Goal: Task Accomplishment & Management: Manage account settings

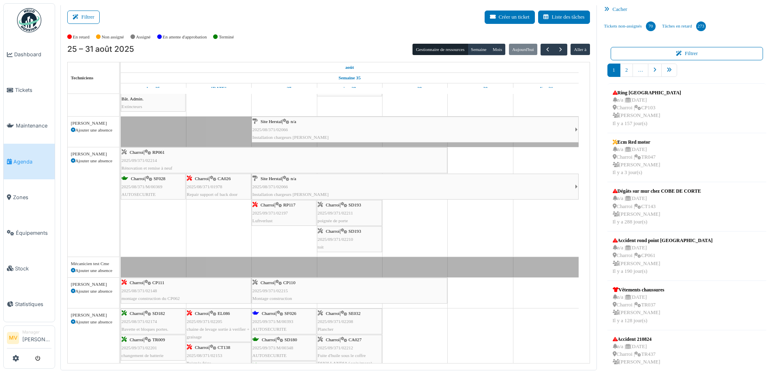
scroll to position [25, 0]
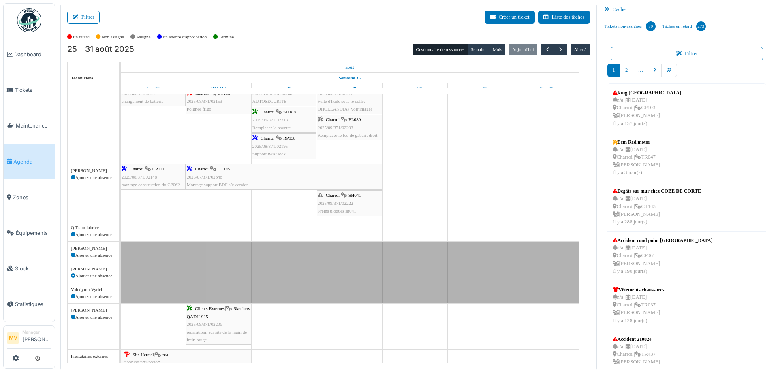
click at [255, 172] on div "Charroi | CT145 2025/07/371/02646 Montage support BDF sûr camion" at bounding box center [284, 177] width 195 height 24
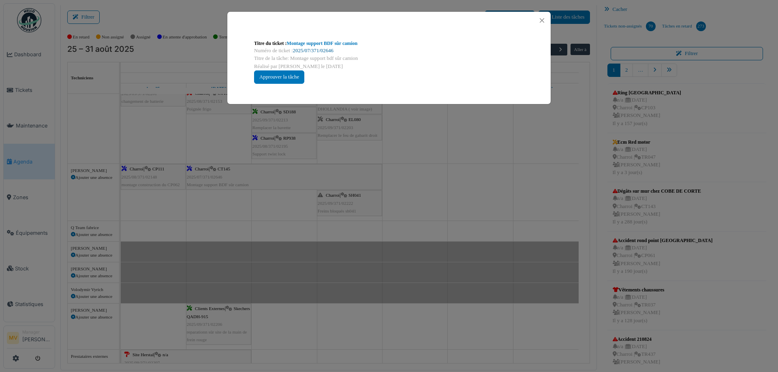
click at [332, 50] on link "2025/07/371/02646" at bounding box center [313, 51] width 41 height 6
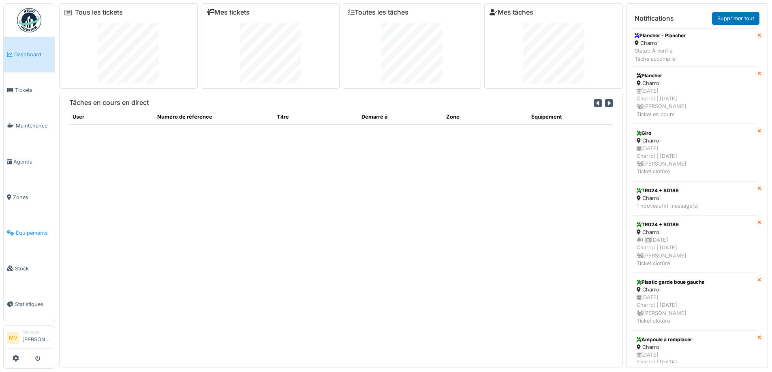
click at [33, 233] on span "Équipements" at bounding box center [34, 233] width 36 height 8
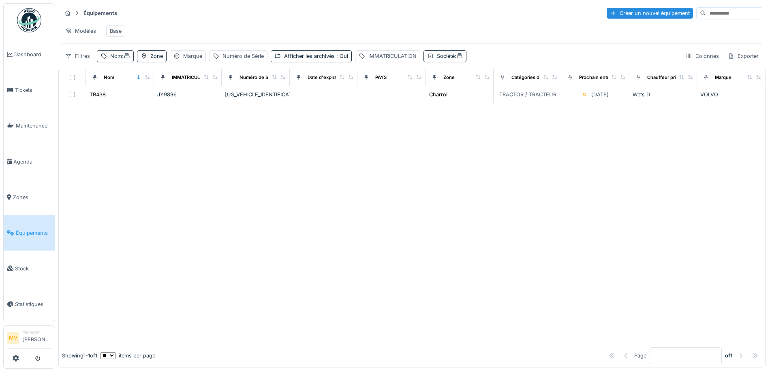
drag, startPoint x: 122, startPoint y: 59, endPoint x: 119, endPoint y: 66, distance: 8.2
click at [122, 59] on div "Nom :" at bounding box center [120, 56] width 20 height 8
click at [126, 96] on input "***" at bounding box center [141, 101] width 81 height 17
type input "*"
type input "***"
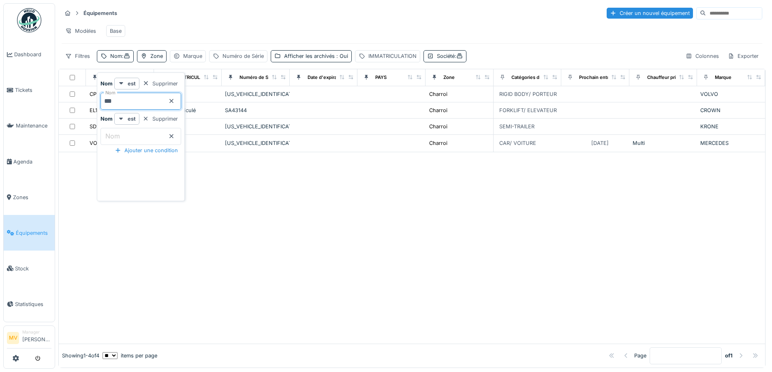
drag, startPoint x: 338, startPoint y: 233, endPoint x: 337, endPoint y: 226, distance: 7.7
click at [338, 232] on div at bounding box center [412, 248] width 706 height 192
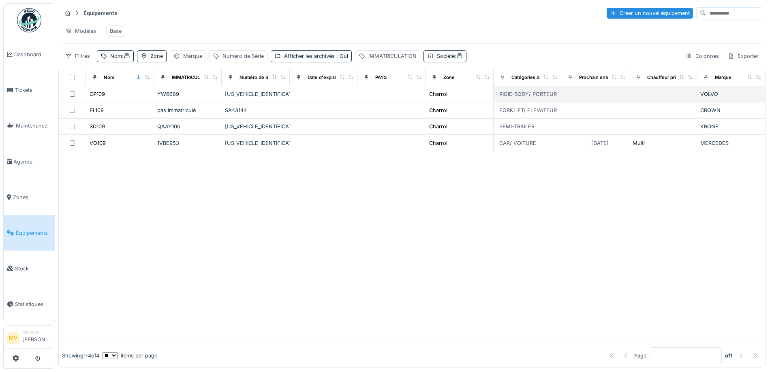
click at [277, 98] on div "YV2RTY0C6SA375515" at bounding box center [256, 94] width 62 height 8
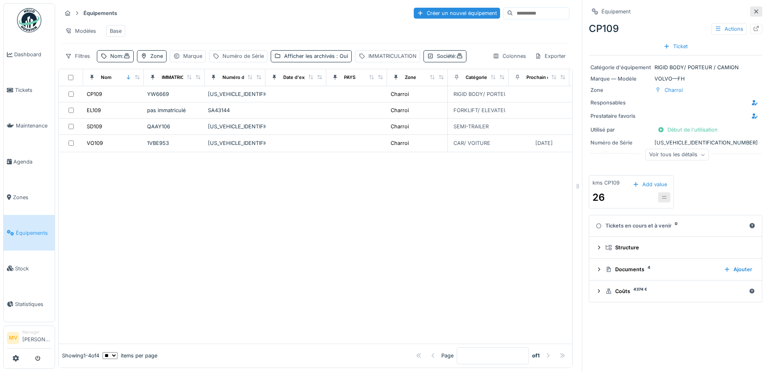
click at [753, 11] on icon at bounding box center [756, 11] width 6 height 5
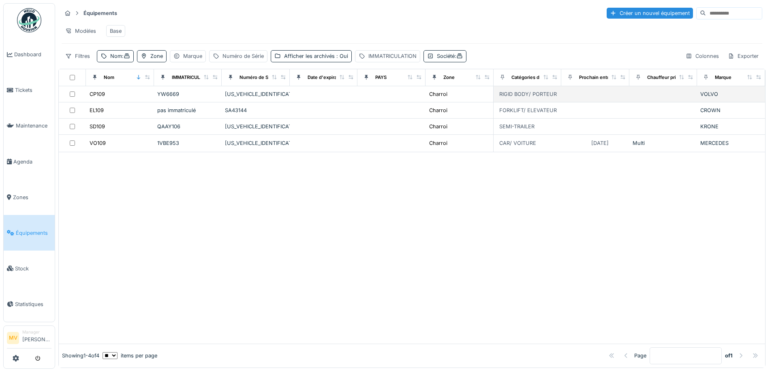
click at [230, 98] on div "YV2RTY0C6SA375515" at bounding box center [256, 94] width 62 height 8
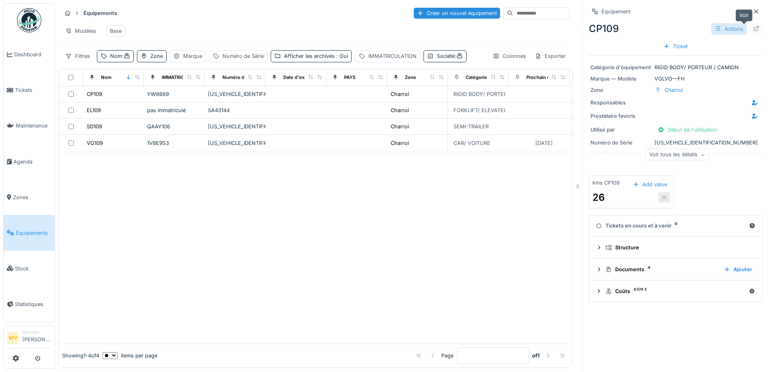
drag, startPoint x: 742, startPoint y: 28, endPoint x: 720, endPoint y: 24, distance: 22.7
click at [734, 28] on div "Actions" at bounding box center [736, 29] width 51 height 12
click at [618, 270] on div "Documents 4" at bounding box center [662, 270] width 112 height 8
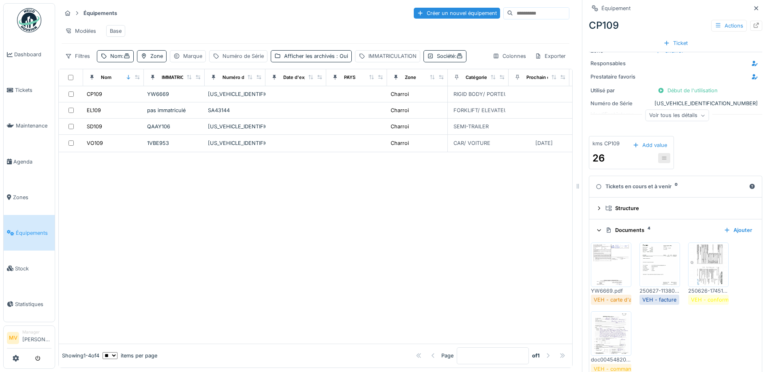
scroll to position [79, 0]
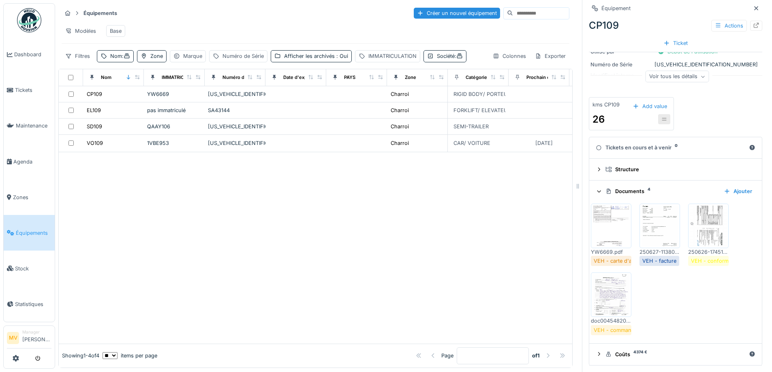
click at [616, 231] on img at bounding box center [611, 226] width 36 height 41
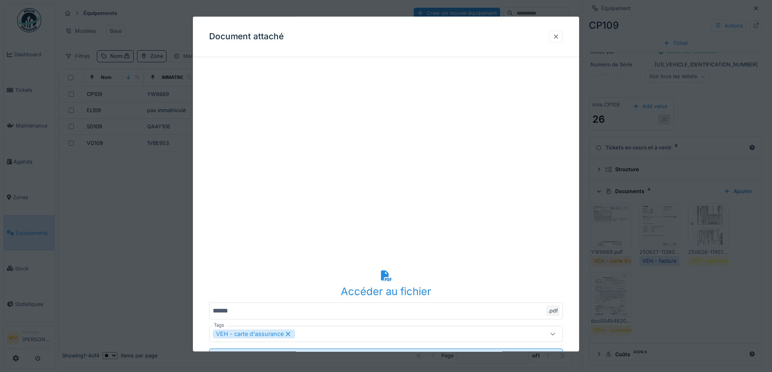
click at [558, 36] on div at bounding box center [556, 37] width 6 height 8
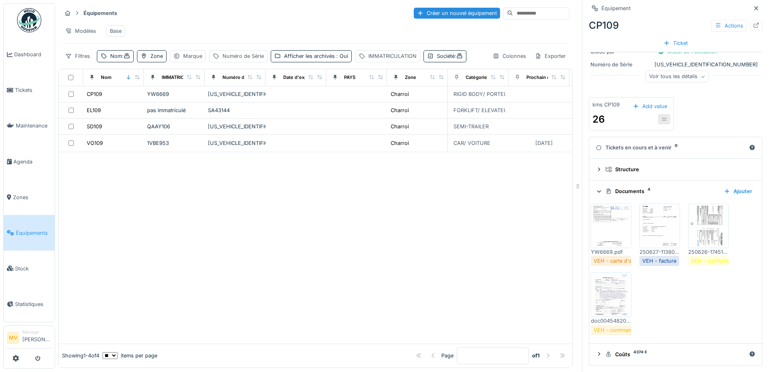
click at [710, 228] on img at bounding box center [708, 226] width 36 height 41
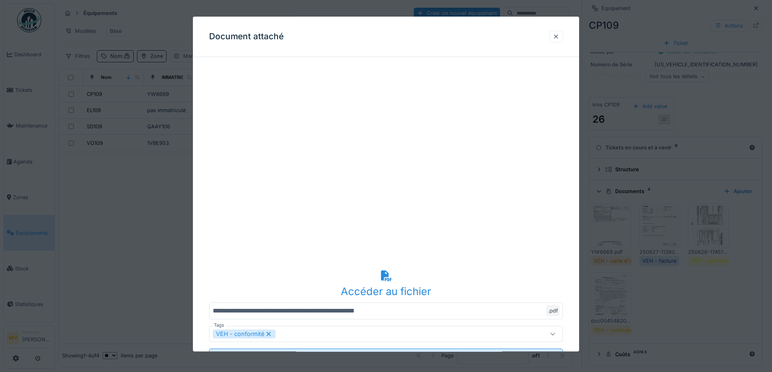
click at [559, 35] on div at bounding box center [556, 37] width 6 height 8
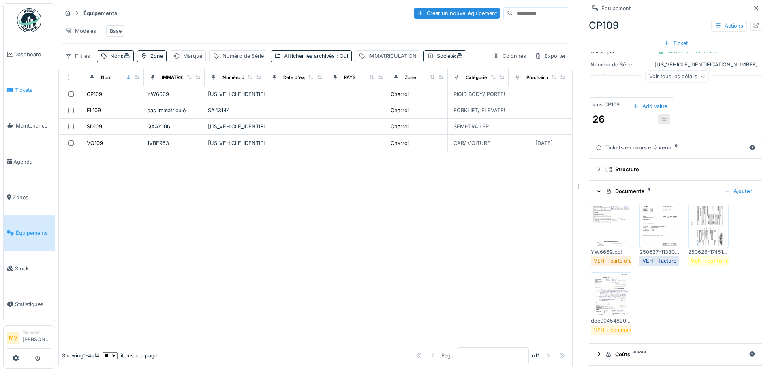
scroll to position [6, 0]
click at [118, 56] on div "Nom :" at bounding box center [120, 56] width 20 height 8
click at [120, 94] on input "***" at bounding box center [141, 101] width 81 height 17
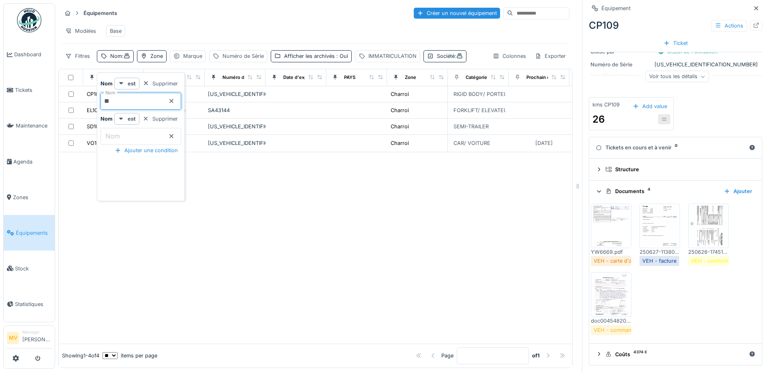
type input "*"
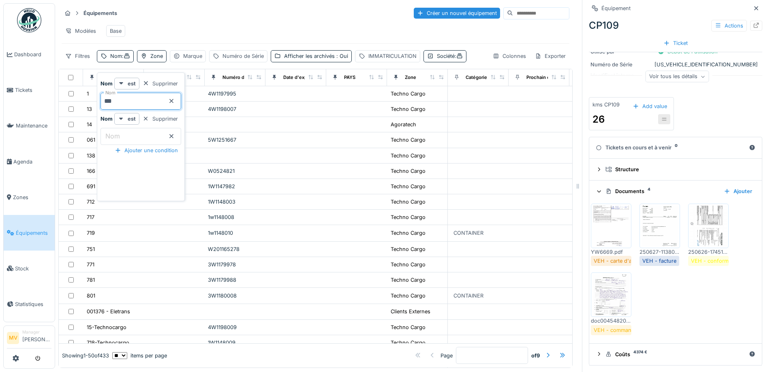
type input "***"
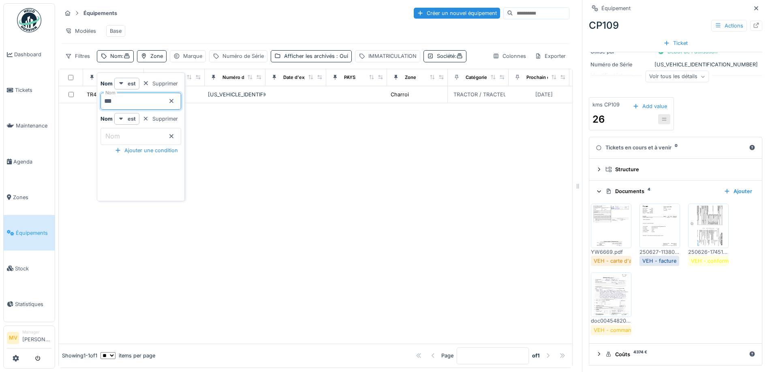
click at [294, 171] on div at bounding box center [316, 223] width 514 height 241
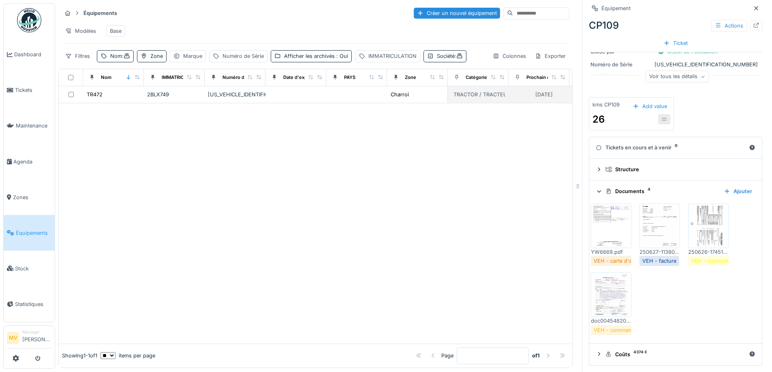
drag, startPoint x: 250, startPoint y: 96, endPoint x: 371, endPoint y: 92, distance: 120.9
click at [252, 96] on div "WJMMG2AT80C463842" at bounding box center [235, 95] width 54 height 8
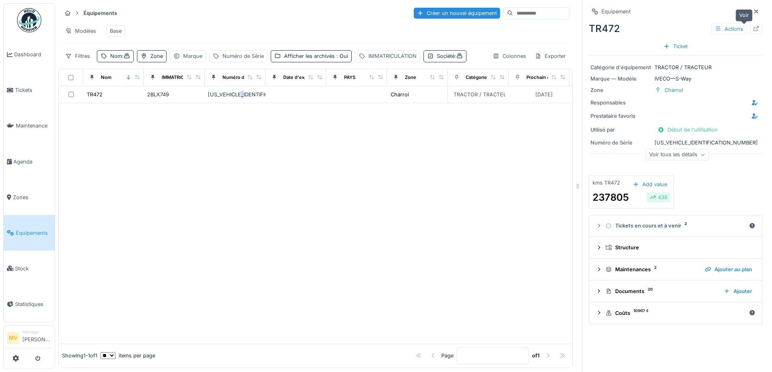
click at [754, 26] on icon at bounding box center [756, 28] width 5 height 5
drag, startPoint x: 742, startPoint y: 7, endPoint x: 623, endPoint y: 7, distance: 119.2
click at [750, 7] on div at bounding box center [756, 11] width 12 height 10
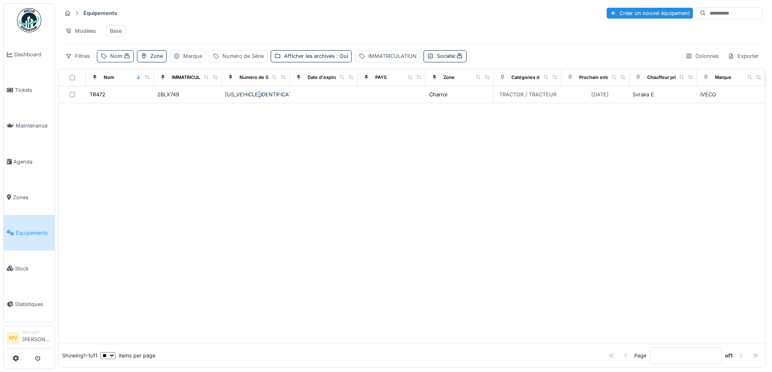
click at [125, 58] on span ":" at bounding box center [126, 56] width 8 height 6
click at [18, 158] on span "Agenda" at bounding box center [32, 162] width 38 height 8
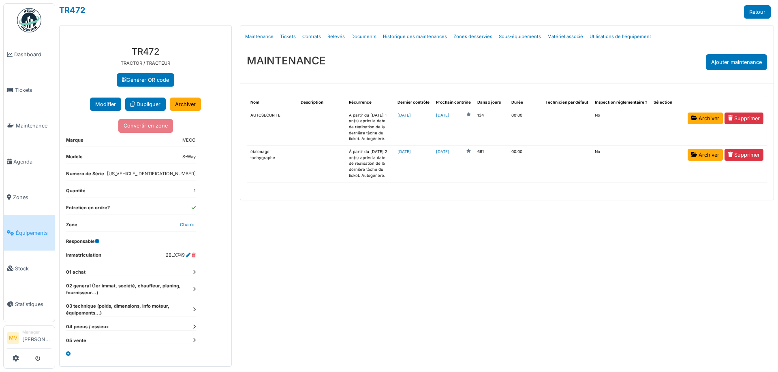
click at [290, 35] on link "Tickets" at bounding box center [288, 36] width 22 height 19
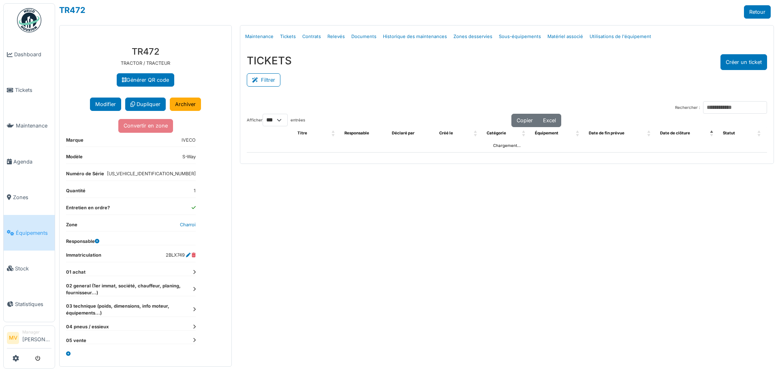
select select "***"
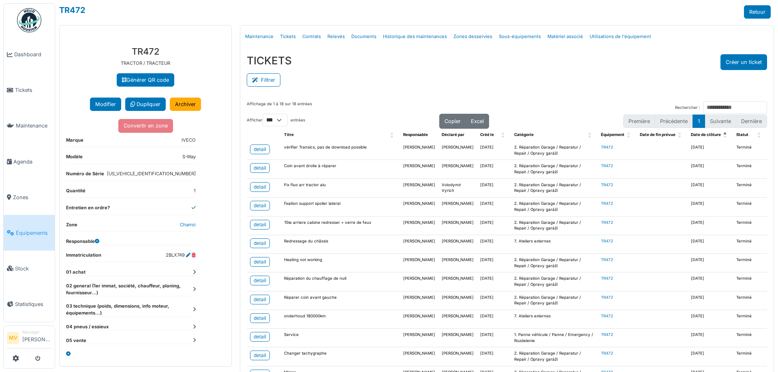
scroll to position [133, 0]
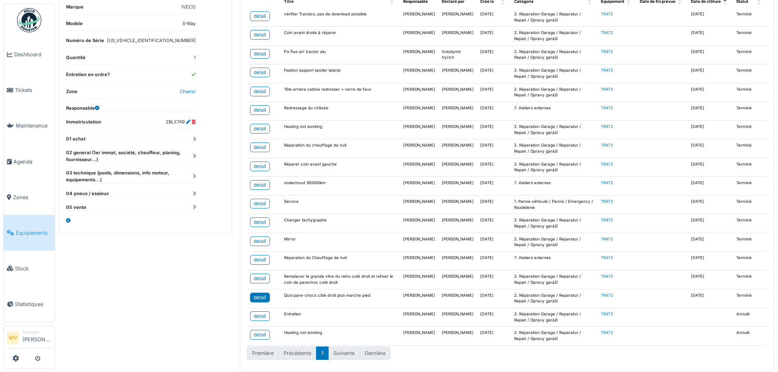
click at [258, 297] on div "detail" at bounding box center [260, 297] width 13 height 7
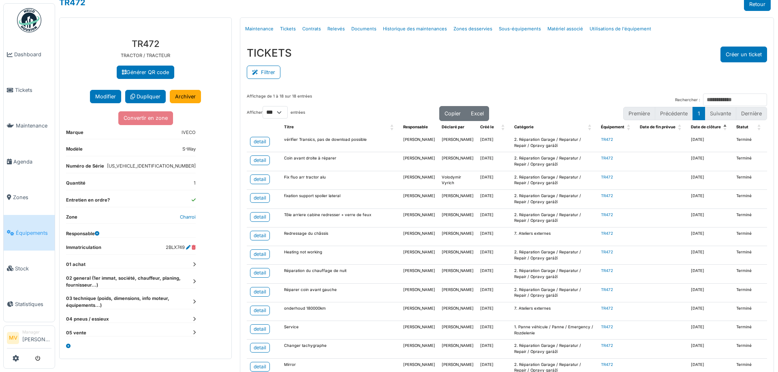
scroll to position [0, 0]
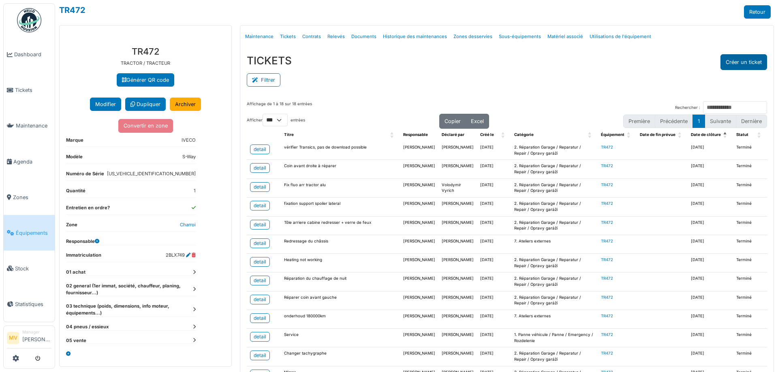
click at [734, 58] on button "Créer un ticket" at bounding box center [744, 62] width 47 height 16
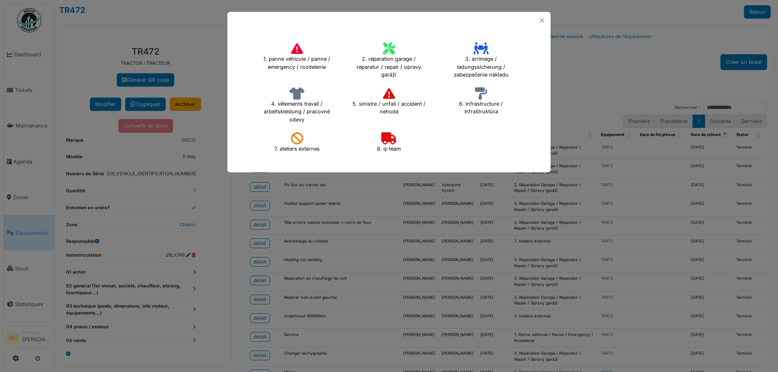
click at [395, 48] on h4 "2. réparation garage / reparatur / repair / opravy garáží" at bounding box center [389, 61] width 84 height 42
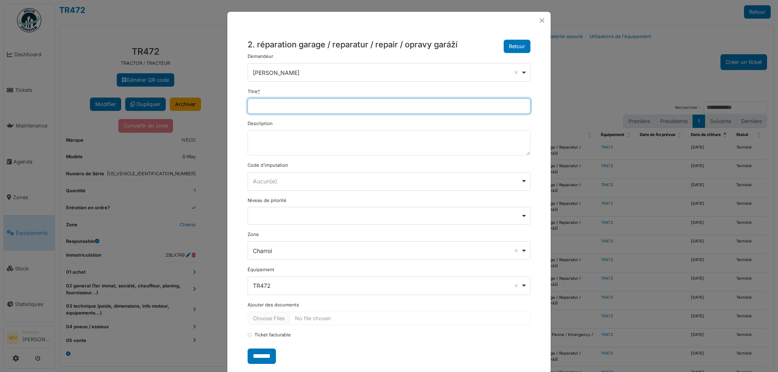
click at [328, 103] on input "Titre *" at bounding box center [389, 105] width 283 height 15
drag, startPoint x: 319, startPoint y: 180, endPoint x: 314, endPoint y: 180, distance: 5.3
click at [318, 180] on div "Aucun(e) Remove item" at bounding box center [387, 181] width 268 height 9
type input "**********"
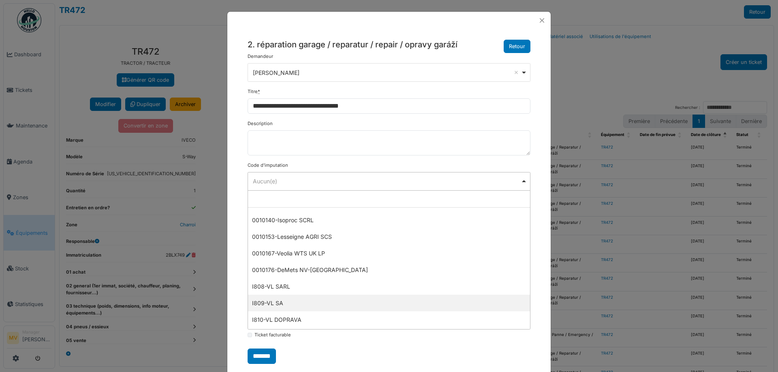
scroll to position [261, 0]
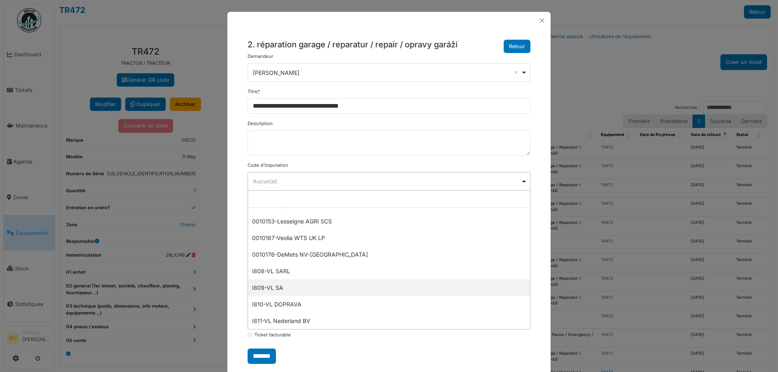
select select "***"
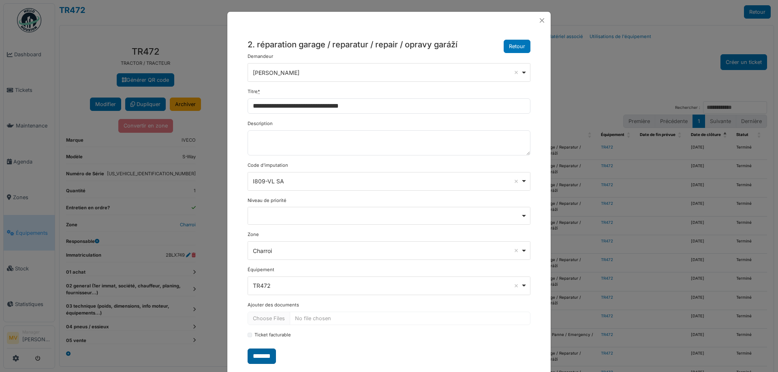
click at [263, 353] on input "*******" at bounding box center [262, 356] width 28 height 15
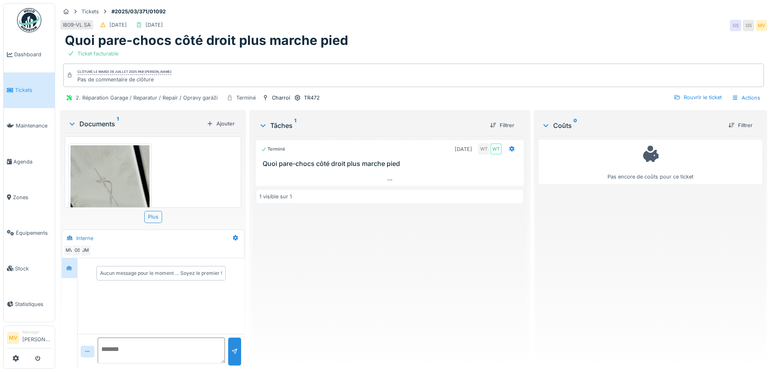
drag, startPoint x: 239, startPoint y: 154, endPoint x: 238, endPoint y: 162, distance: 7.4
click at [238, 162] on div "IMG_7778.jpeg" at bounding box center [153, 173] width 176 height 72
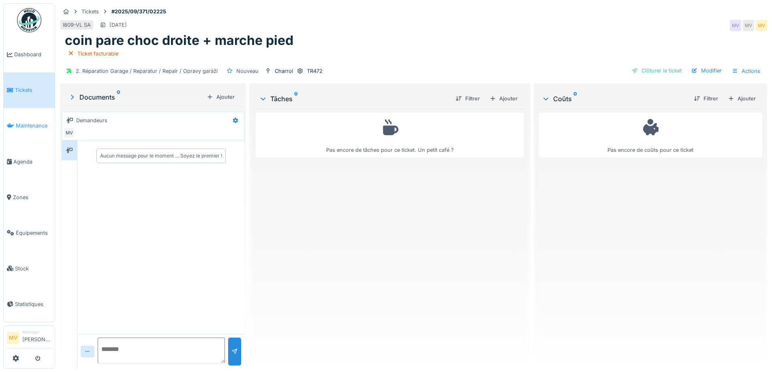
scroll to position [4, 0]
click at [74, 94] on icon at bounding box center [72, 97] width 8 height 6
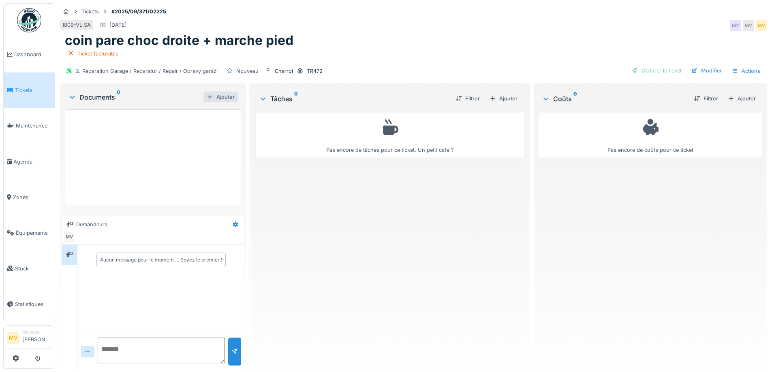
click at [223, 97] on div "Ajouter" at bounding box center [220, 97] width 34 height 11
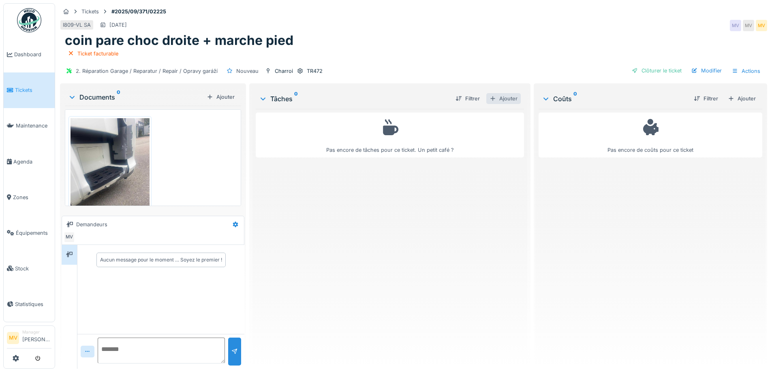
click at [500, 98] on div "Ajouter" at bounding box center [503, 98] width 34 height 11
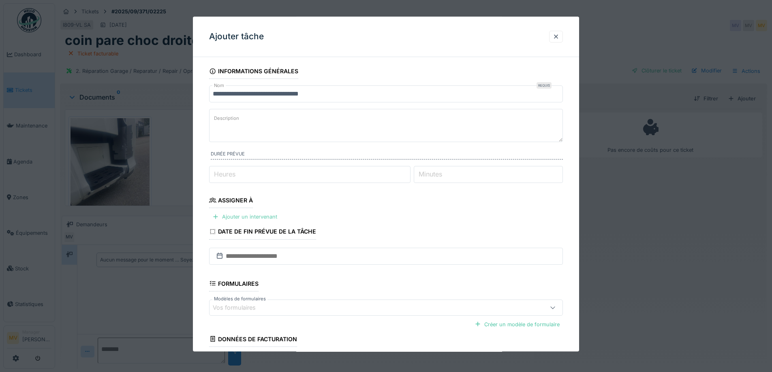
click at [261, 217] on div "Ajouter un intervenant" at bounding box center [244, 217] width 71 height 11
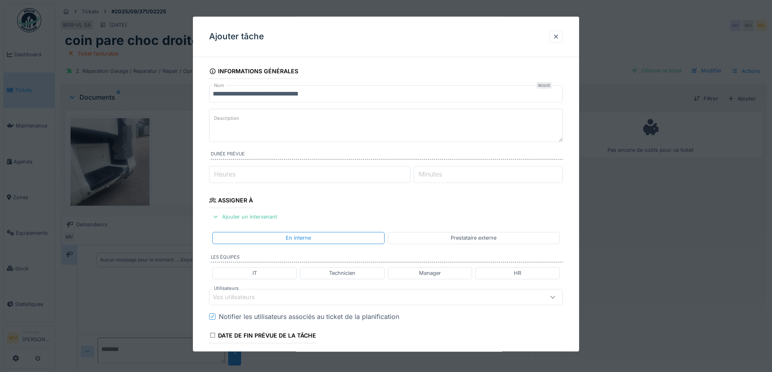
click at [310, 293] on div "Vos utilisateurs" at bounding box center [365, 297] width 305 height 9
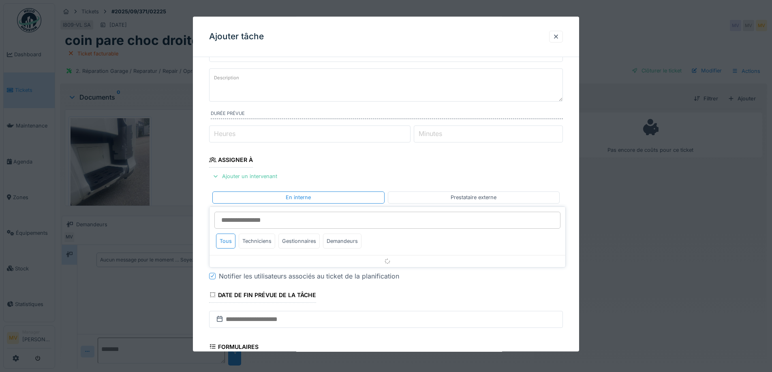
scroll to position [113, 0]
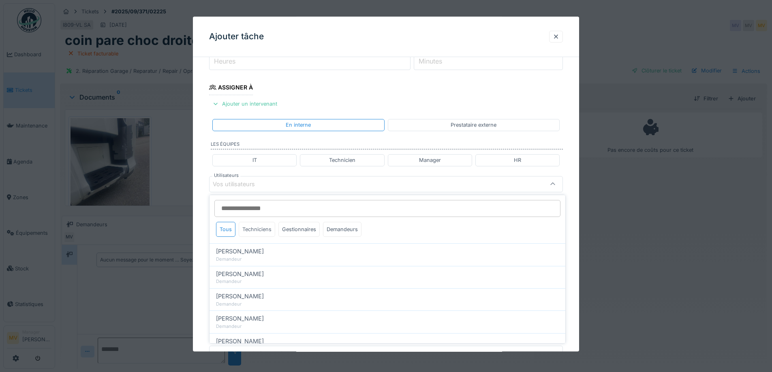
click at [258, 225] on div "Techniciens" at bounding box center [257, 229] width 36 height 15
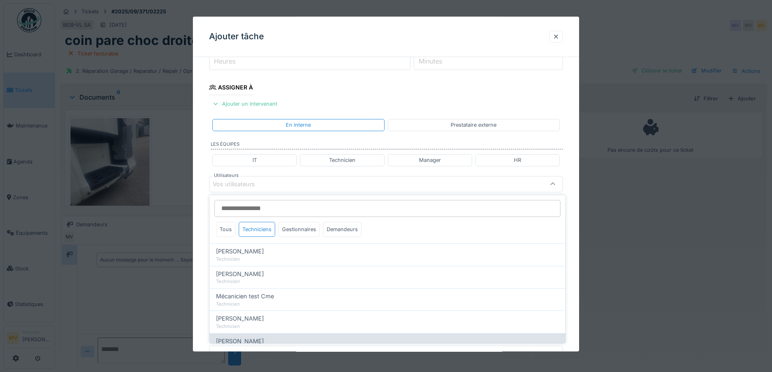
click at [263, 340] on span "[PERSON_NAME]" at bounding box center [240, 341] width 48 height 9
type input "*****"
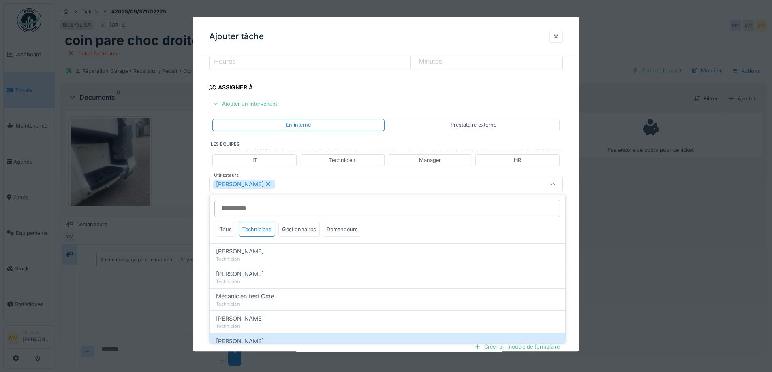
click at [342, 184] on div "[PERSON_NAME]" at bounding box center [365, 184] width 305 height 9
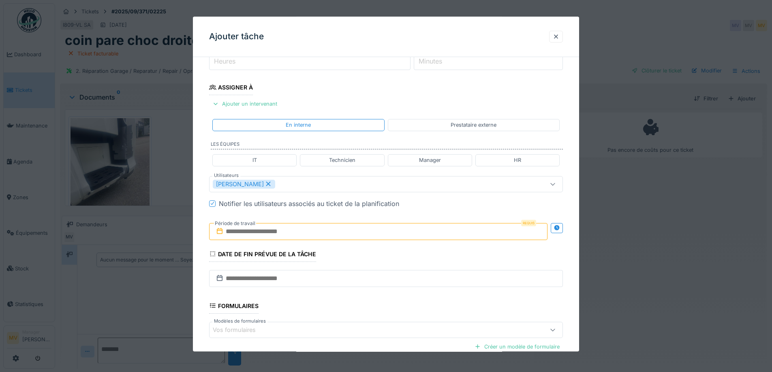
click at [315, 232] on input "text" at bounding box center [378, 231] width 338 height 17
click at [404, 336] on div "30" at bounding box center [406, 337] width 11 height 11
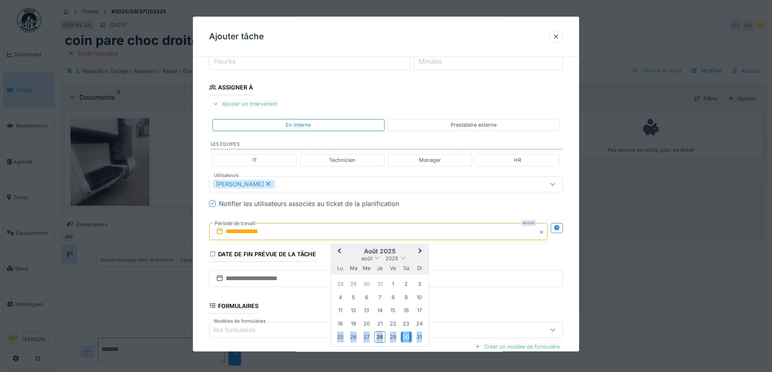
click at [404, 336] on div "30" at bounding box center [406, 337] width 11 height 11
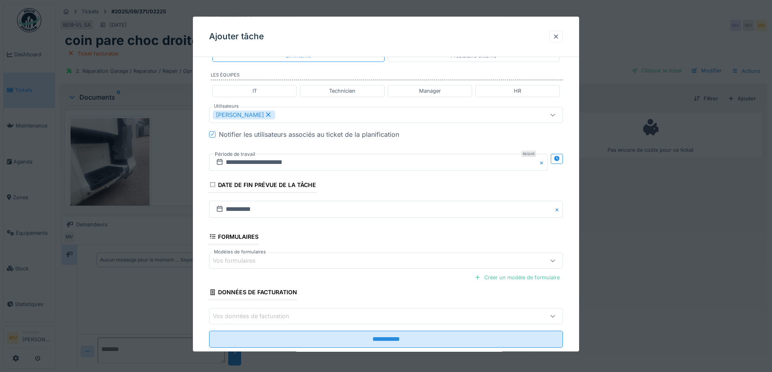
scroll to position [201, 0]
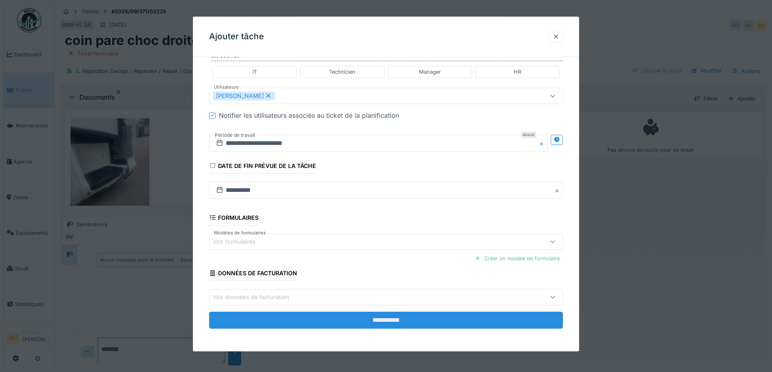
click at [377, 320] on input "**********" at bounding box center [386, 320] width 354 height 17
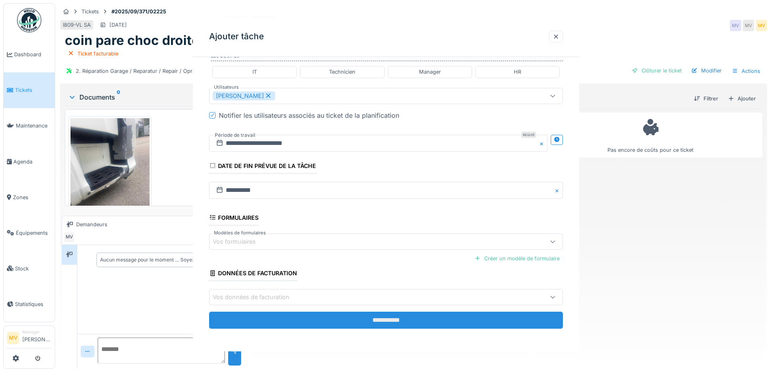
scroll to position [0, 0]
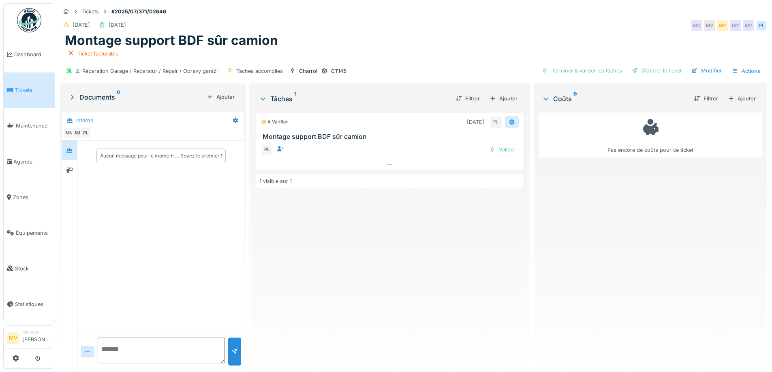
click at [509, 123] on icon at bounding box center [512, 122] width 6 height 5
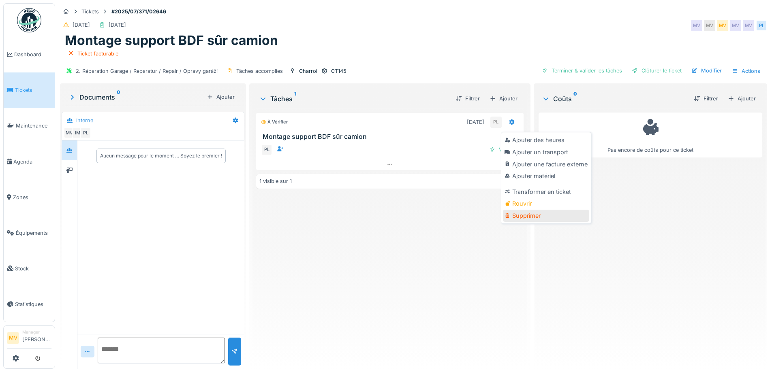
click at [520, 215] on div "Supprimer" at bounding box center [546, 216] width 86 height 12
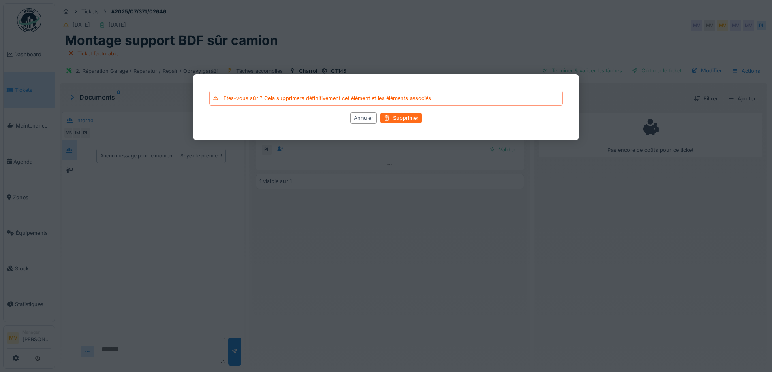
click at [401, 118] on div "Supprimer" at bounding box center [401, 118] width 42 height 11
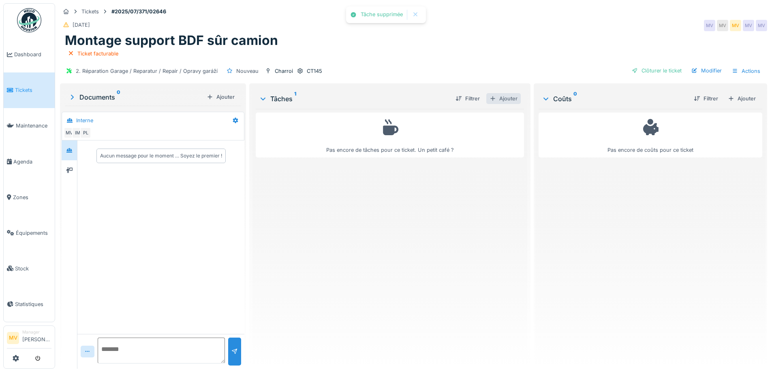
click at [514, 101] on div "Ajouter" at bounding box center [503, 98] width 34 height 11
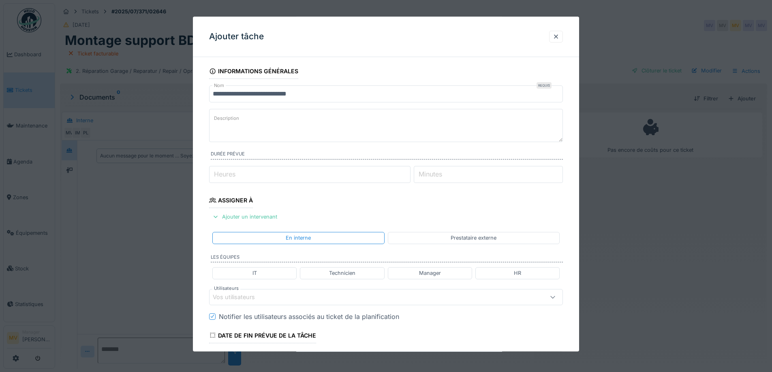
click at [291, 291] on div "Vos utilisateurs" at bounding box center [386, 297] width 354 height 16
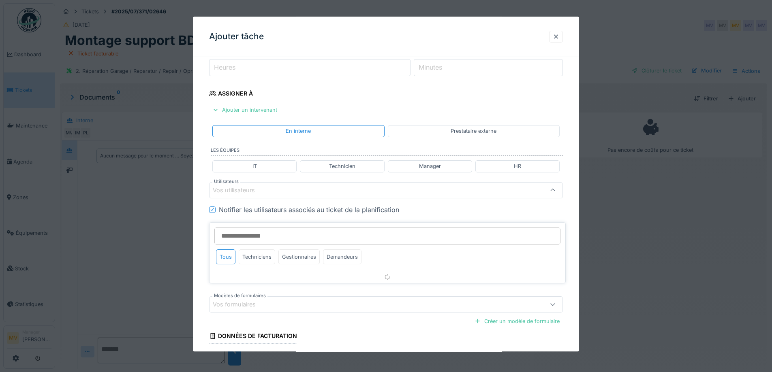
scroll to position [113, 0]
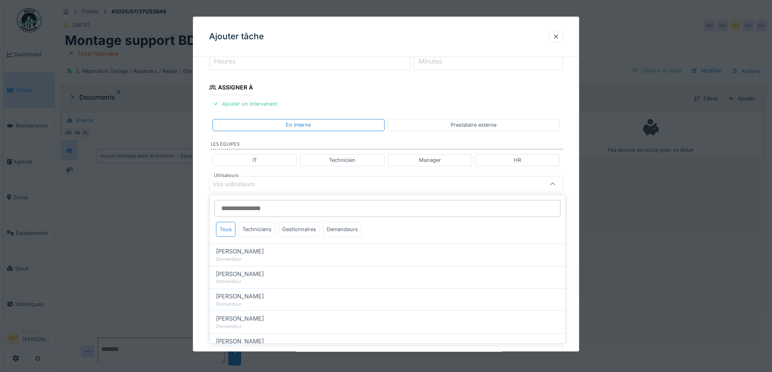
click at [288, 207] on input "Utilisateurs" at bounding box center [387, 208] width 346 height 17
click at [268, 229] on div "Techniciens" at bounding box center [257, 229] width 36 height 15
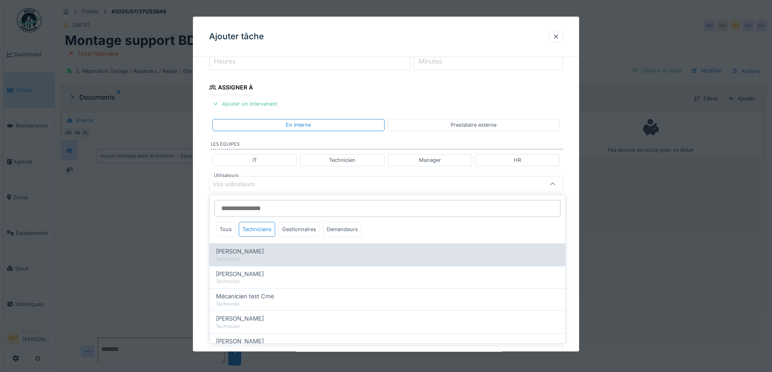
click at [252, 252] on div "[PERSON_NAME]" at bounding box center [387, 251] width 343 height 9
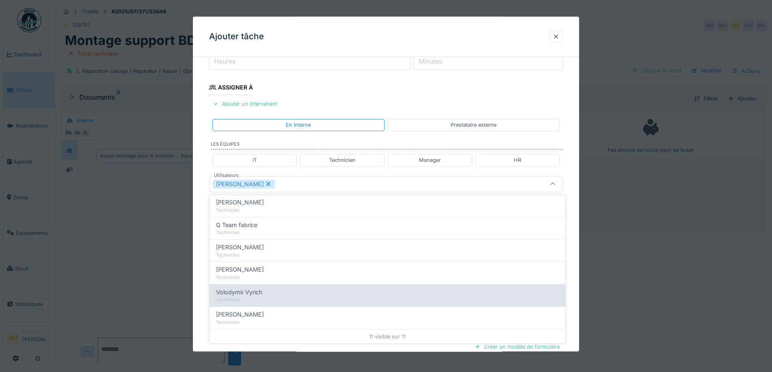
scroll to position [162, 0]
click at [255, 293] on span "Volodymir Vyrich" at bounding box center [239, 292] width 47 height 9
type input "**********"
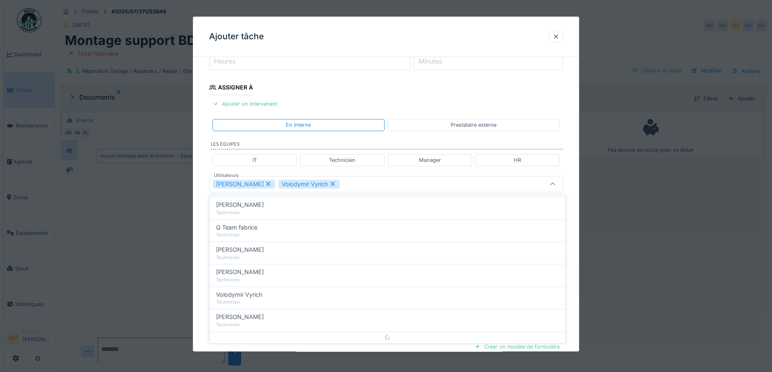
scroll to position [0, 0]
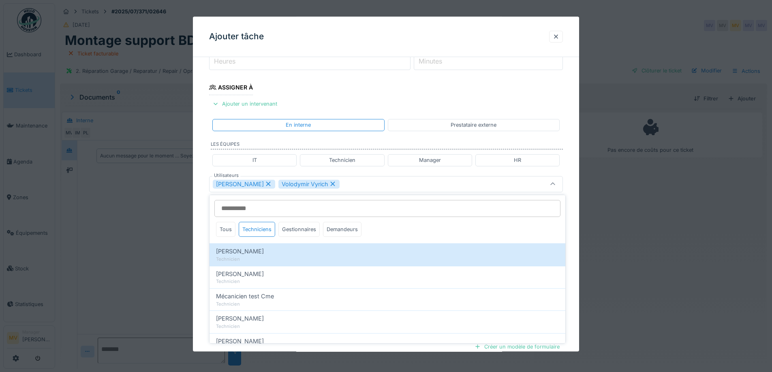
click at [360, 186] on div "Ivan Marcius Volodymir Vyrich" at bounding box center [365, 184] width 305 height 9
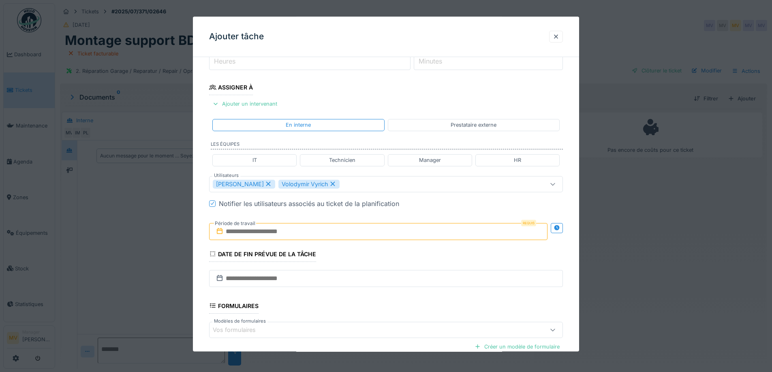
click at [333, 227] on input "text" at bounding box center [378, 231] width 338 height 17
click at [420, 250] on span "Next Month" at bounding box center [420, 252] width 0 height 10
click at [342, 284] on div "1" at bounding box center [340, 284] width 11 height 11
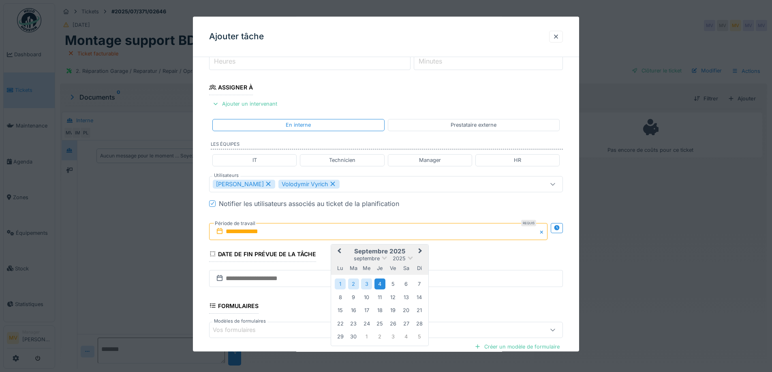
click at [382, 283] on div "4" at bounding box center [379, 284] width 11 height 11
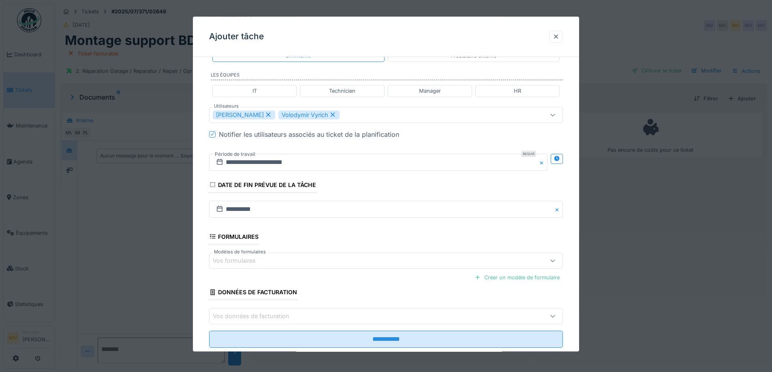
scroll to position [201, 0]
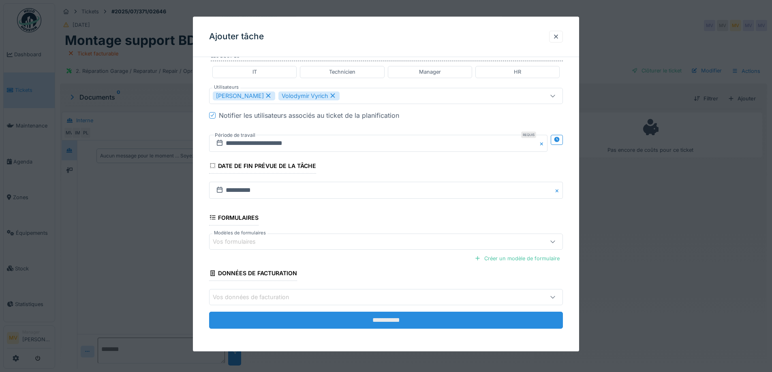
click at [409, 316] on input "**********" at bounding box center [386, 320] width 354 height 17
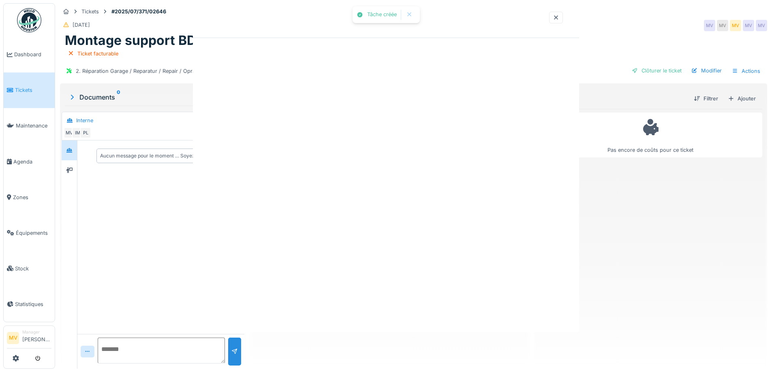
scroll to position [0, 0]
click at [404, 323] on div at bounding box center [386, 186] width 772 height 372
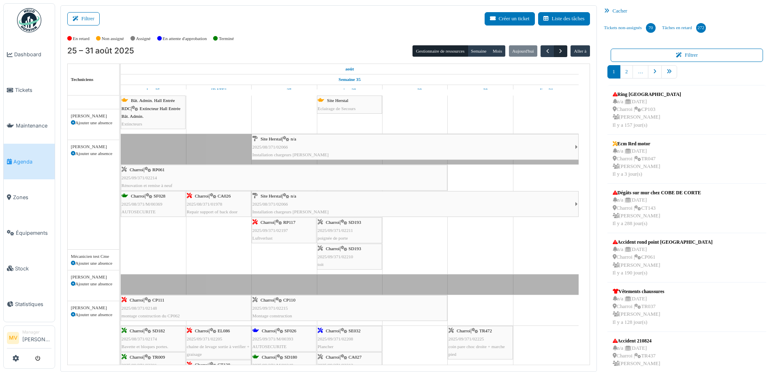
scroll to position [25, 0]
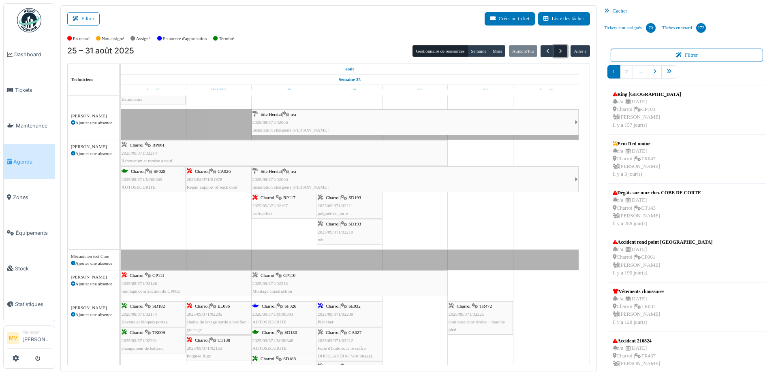
click at [557, 51] on span "button" at bounding box center [560, 51] width 7 height 7
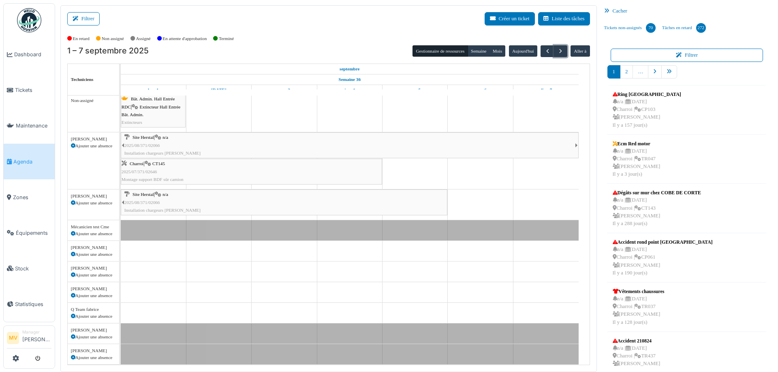
scroll to position [0, 0]
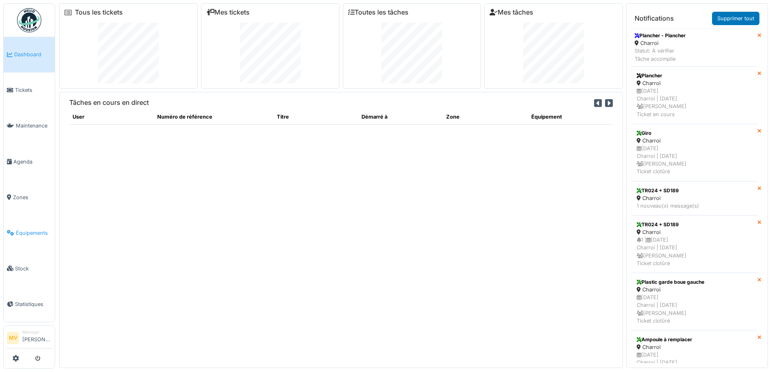
click at [37, 233] on span "Équipements" at bounding box center [34, 233] width 36 height 8
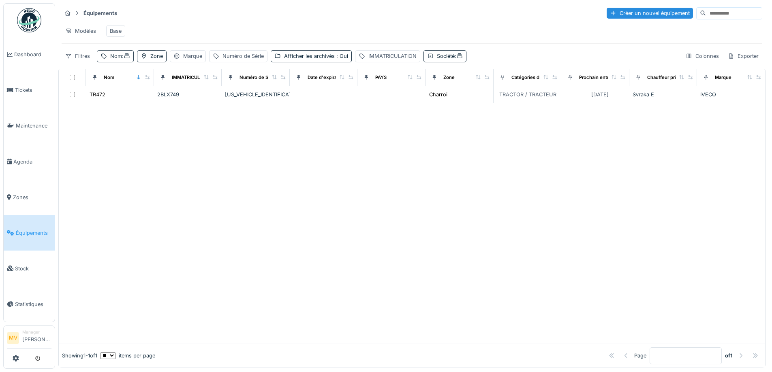
click at [105, 59] on icon at bounding box center [104, 55] width 6 height 5
click at [144, 99] on input "***" at bounding box center [141, 101] width 81 height 17
type input "*"
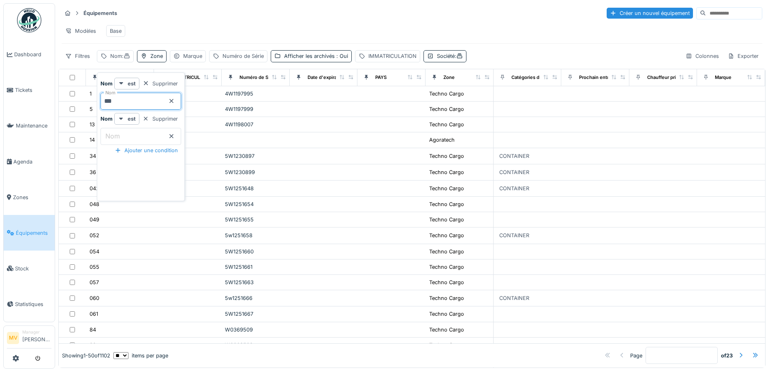
type input "***"
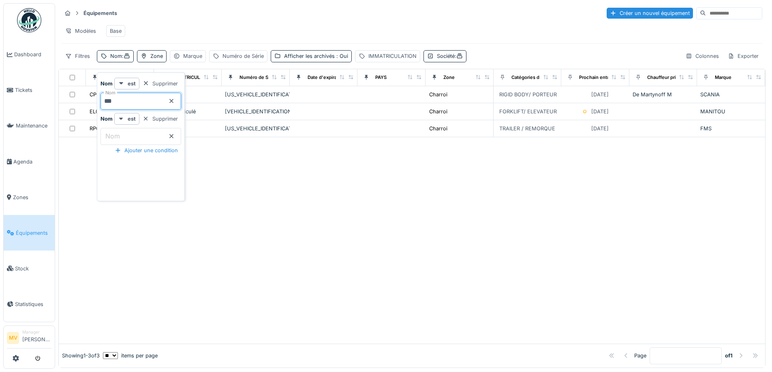
click at [217, 32] on div "Modèles Base" at bounding box center [412, 31] width 701 height 18
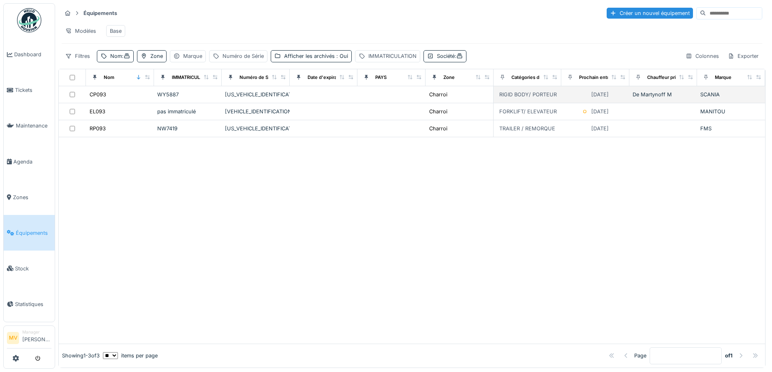
click at [271, 98] on div "[US_VEHICLE_IDENTIFICATION_NUMBER]" at bounding box center [256, 95] width 62 height 8
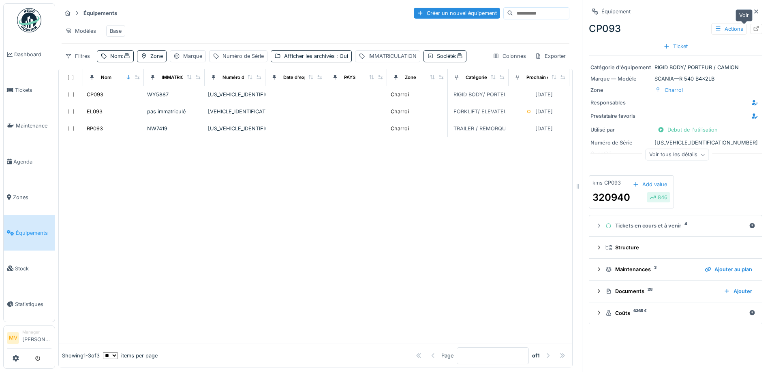
click at [753, 29] on icon at bounding box center [756, 28] width 6 height 5
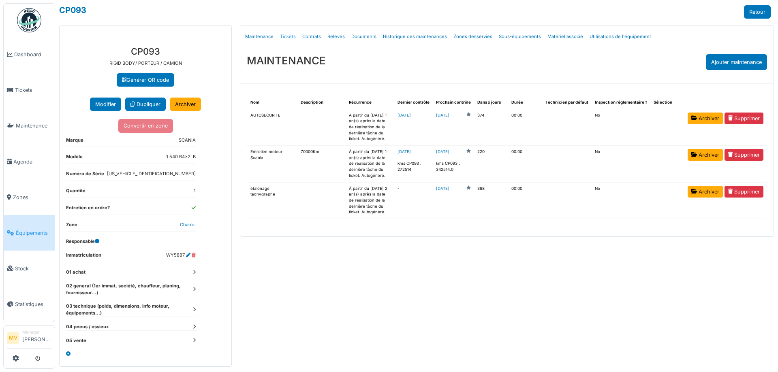
drag, startPoint x: 290, startPoint y: 32, endPoint x: 294, endPoint y: 36, distance: 5.7
click at [290, 32] on link "Tickets" at bounding box center [288, 36] width 22 height 19
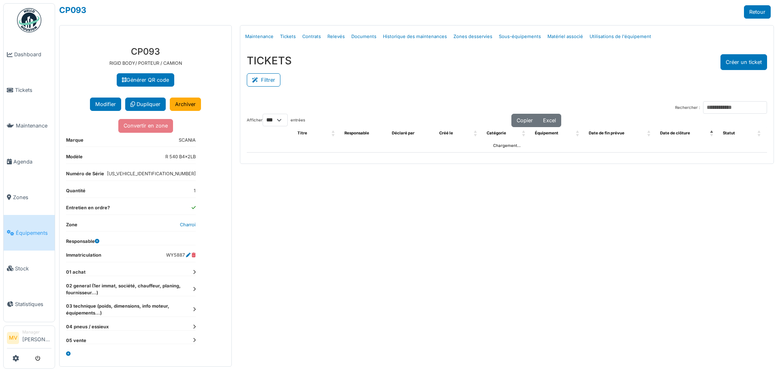
select select "***"
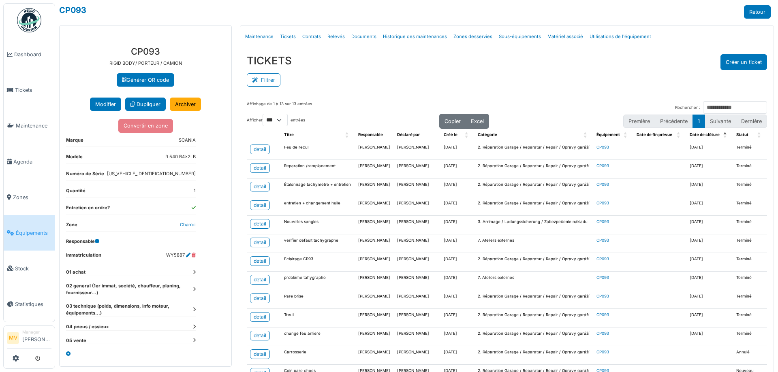
scroll to position [38, 0]
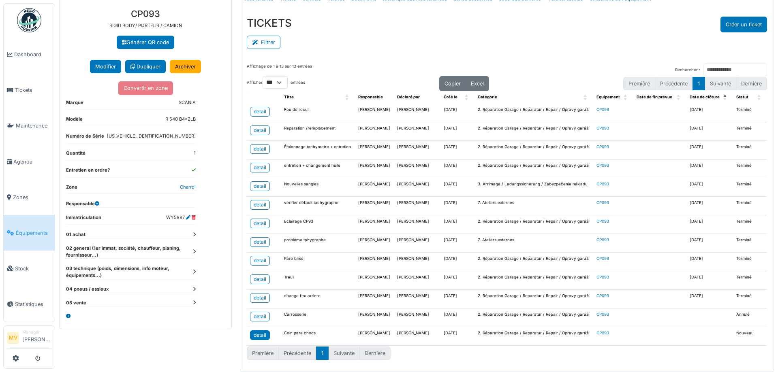
click at [263, 336] on div "detail" at bounding box center [260, 335] width 13 height 7
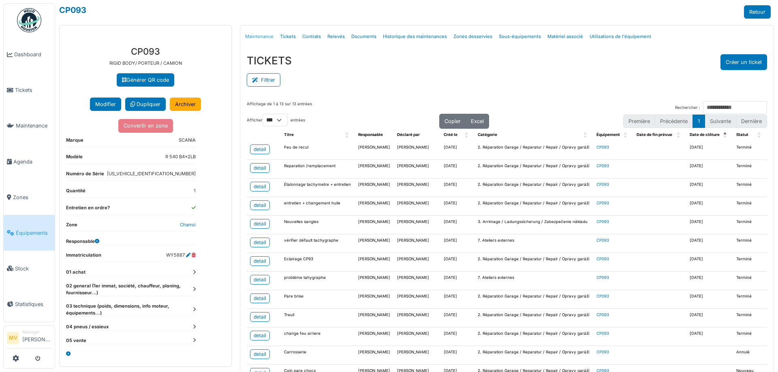
click at [267, 36] on link "Maintenance" at bounding box center [259, 36] width 35 height 19
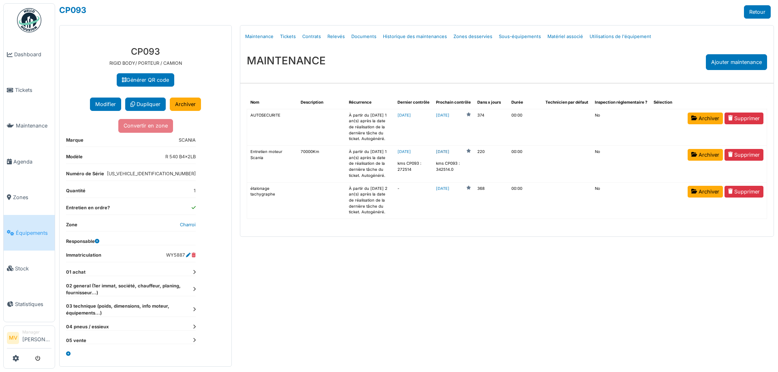
click at [449, 151] on link "2026-04-05" at bounding box center [442, 152] width 13 height 6
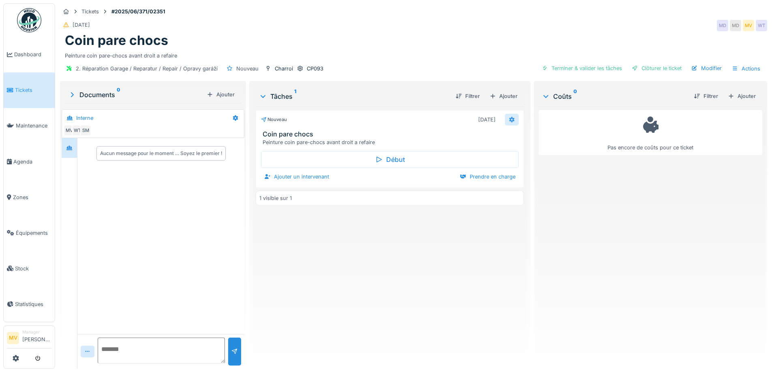
click at [509, 118] on icon at bounding box center [511, 120] width 5 height 6
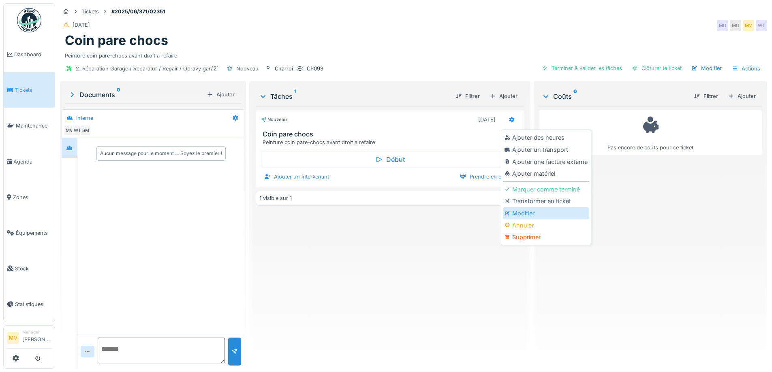
click at [531, 212] on div "Modifier" at bounding box center [546, 214] width 86 height 12
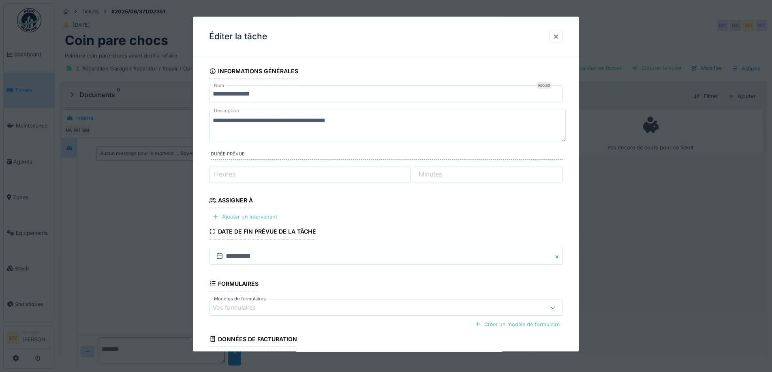
click at [265, 218] on div "Ajouter un intervenant" at bounding box center [244, 217] width 71 height 11
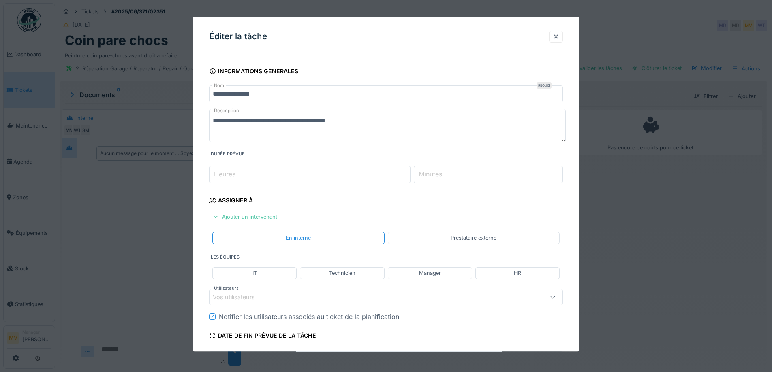
click at [248, 293] on div "Vos utilisateurs" at bounding box center [365, 297] width 305 height 9
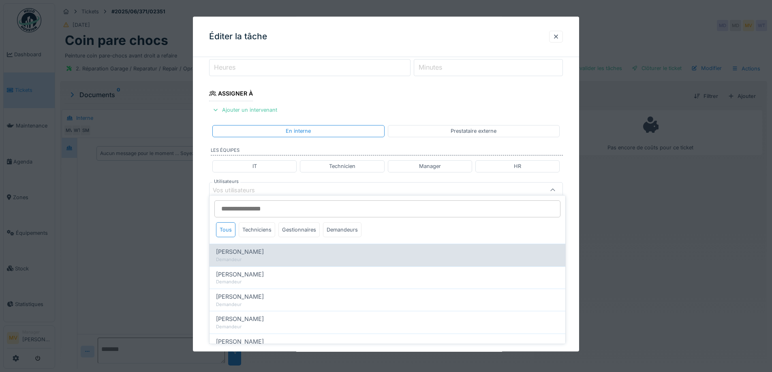
scroll to position [113, 0]
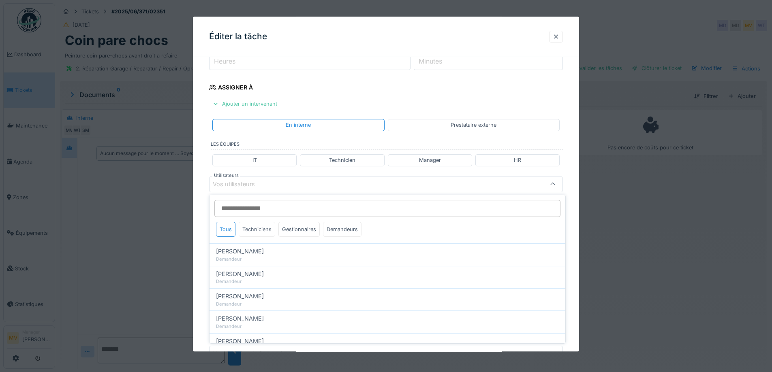
click at [261, 230] on div "Techniciens" at bounding box center [257, 229] width 36 height 15
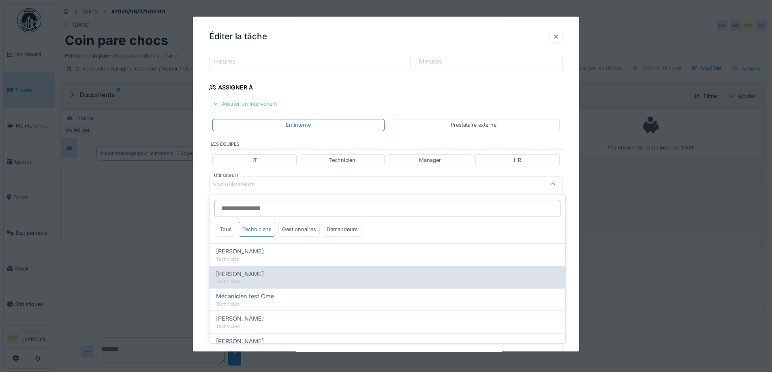
click at [252, 279] on div "Technicien" at bounding box center [387, 281] width 343 height 7
type input "****"
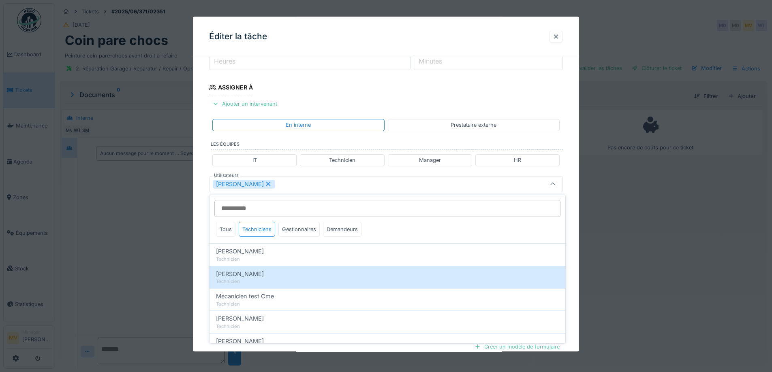
click at [265, 182] on icon at bounding box center [268, 185] width 7 height 6
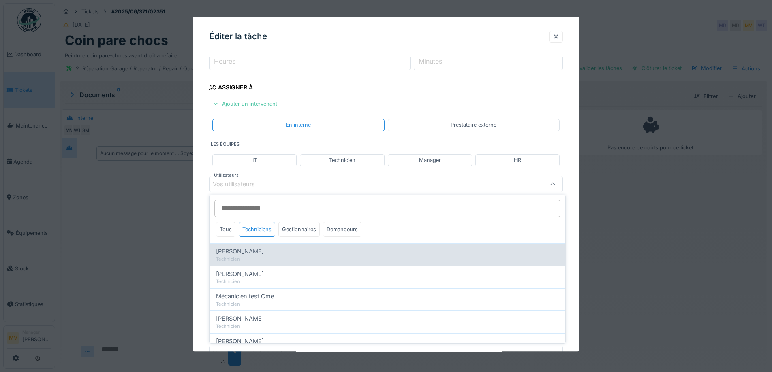
click at [265, 254] on div "[PERSON_NAME]" at bounding box center [387, 251] width 343 height 9
type input "****"
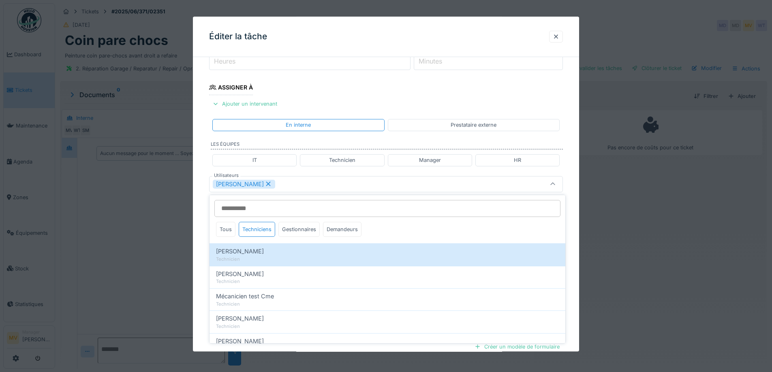
click at [277, 185] on div "[PERSON_NAME]" at bounding box center [365, 184] width 305 height 9
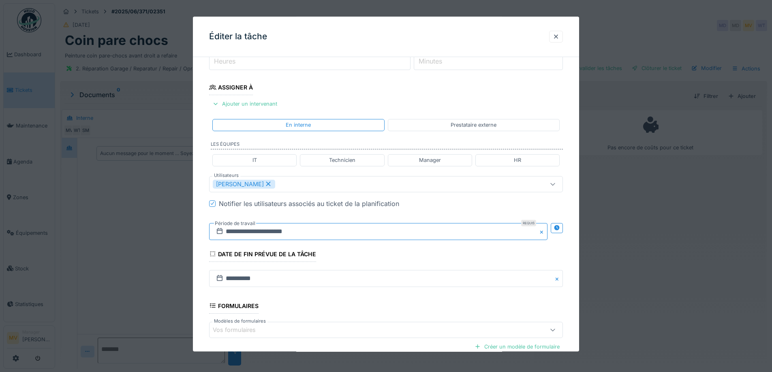
click at [333, 233] on input "**********" at bounding box center [378, 231] width 338 height 17
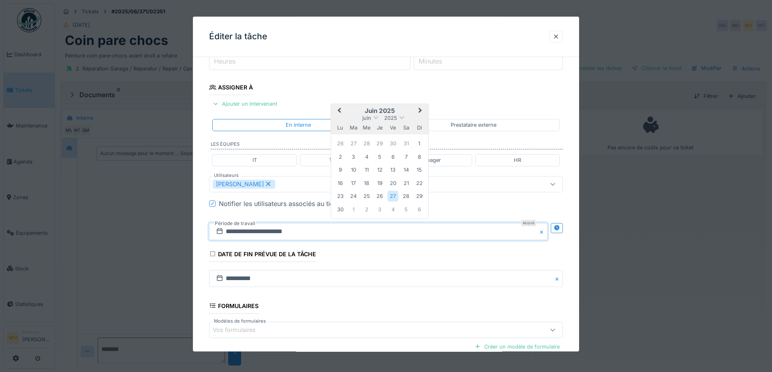
click at [420, 110] on span "Next Month" at bounding box center [420, 111] width 0 height 10
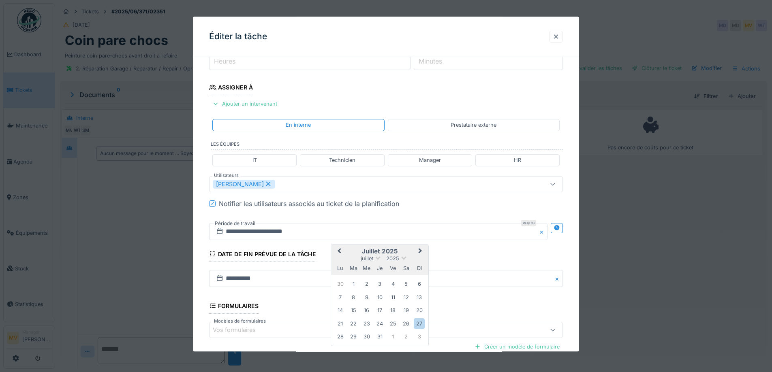
click at [421, 253] on button "Next Month" at bounding box center [421, 252] width 13 height 13
click at [340, 297] on div "8" at bounding box center [340, 297] width 11 height 11
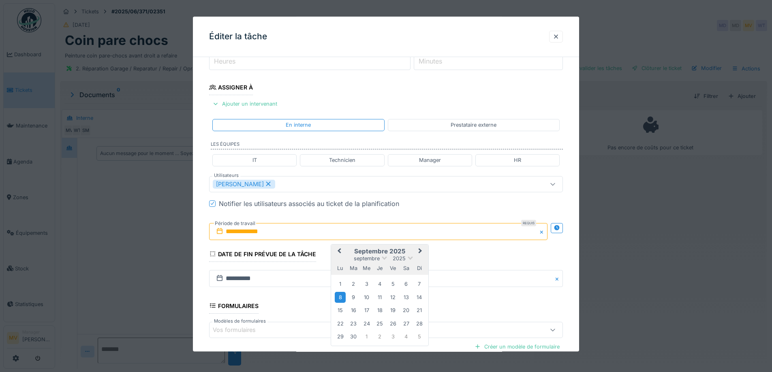
click at [339, 295] on div "8" at bounding box center [340, 297] width 11 height 11
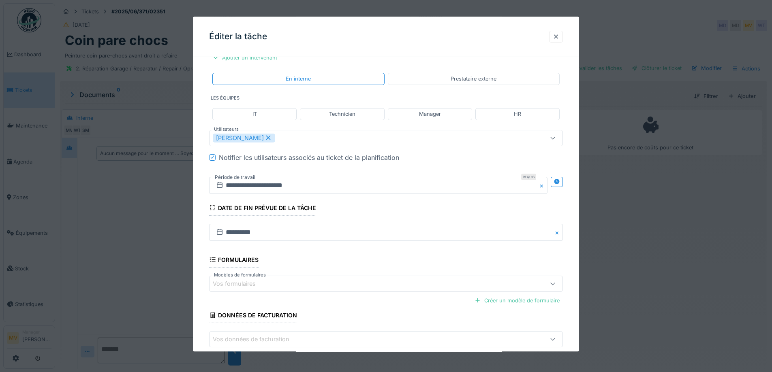
scroll to position [201, 0]
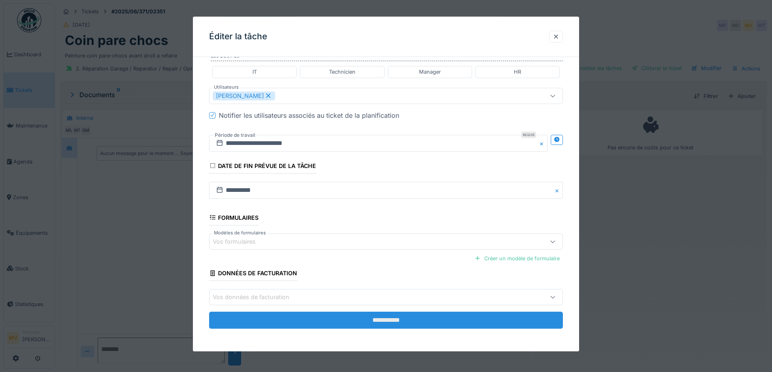
click at [399, 316] on input "**********" at bounding box center [386, 320] width 354 height 17
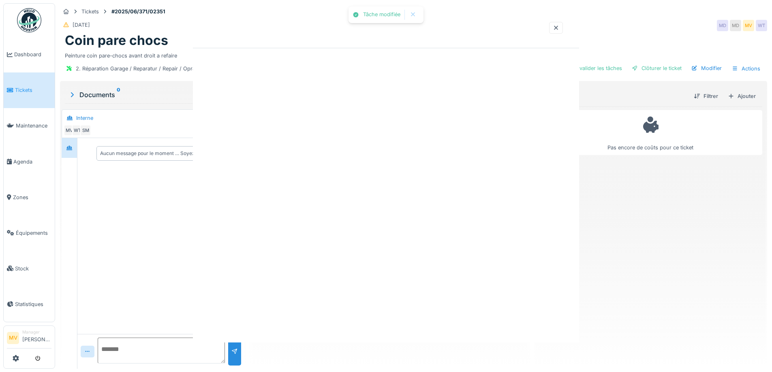
scroll to position [0, 0]
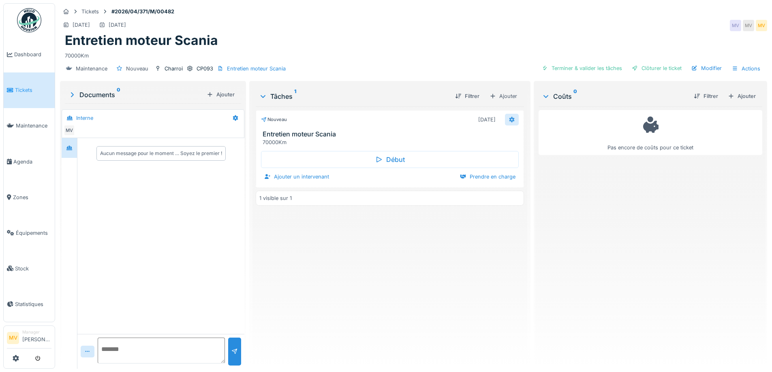
click at [509, 119] on icon at bounding box center [512, 119] width 6 height 5
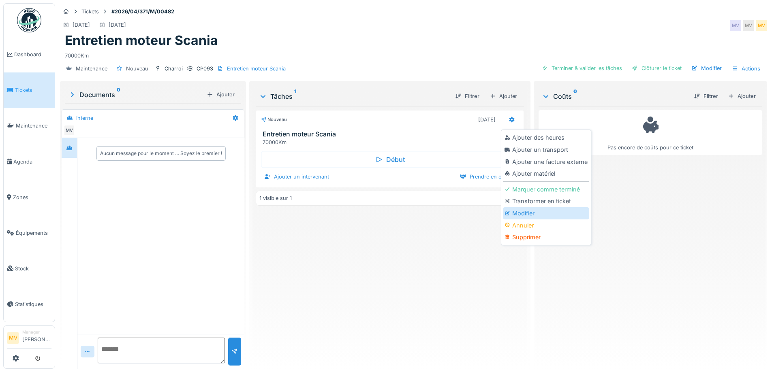
click at [516, 212] on div "Modifier" at bounding box center [546, 214] width 86 height 12
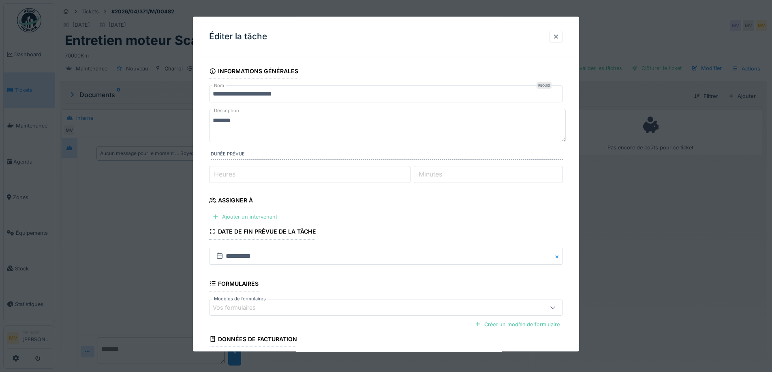
click at [242, 213] on div "Ajouter un intervenant" at bounding box center [244, 217] width 71 height 11
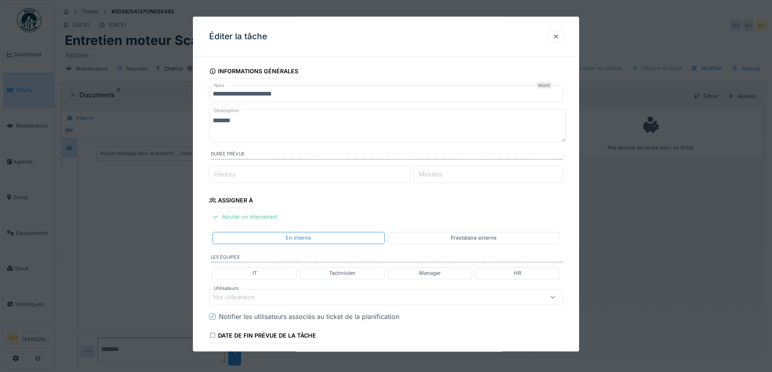
click at [309, 293] on div "Vos utilisateurs" at bounding box center [365, 297] width 305 height 9
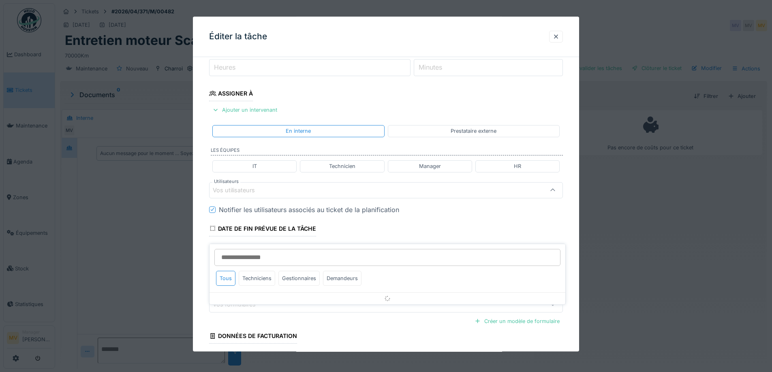
scroll to position [113, 0]
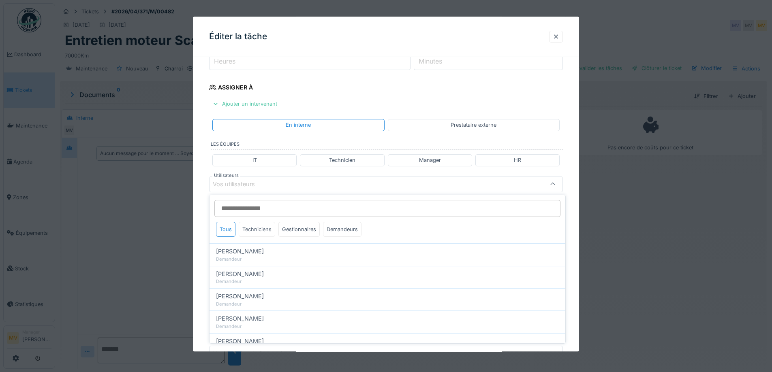
click at [265, 231] on div "Techniciens" at bounding box center [257, 229] width 36 height 15
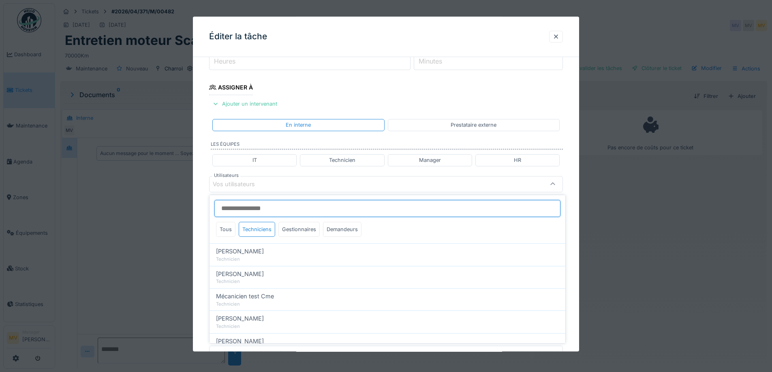
click at [269, 209] on input "Utilisateurs" at bounding box center [387, 208] width 346 height 17
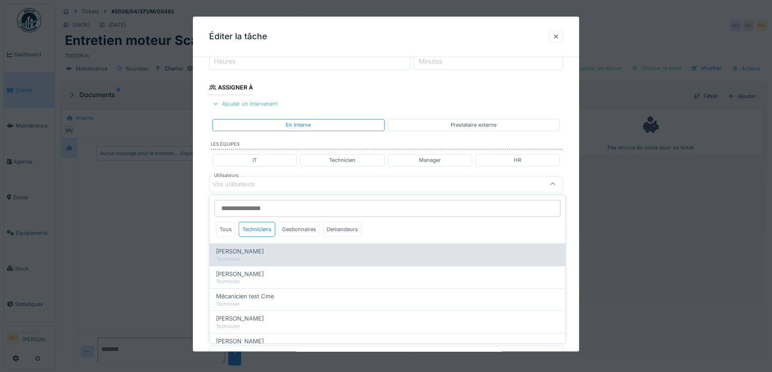
click at [255, 255] on div "[PERSON_NAME]" at bounding box center [387, 251] width 343 height 9
type input "****"
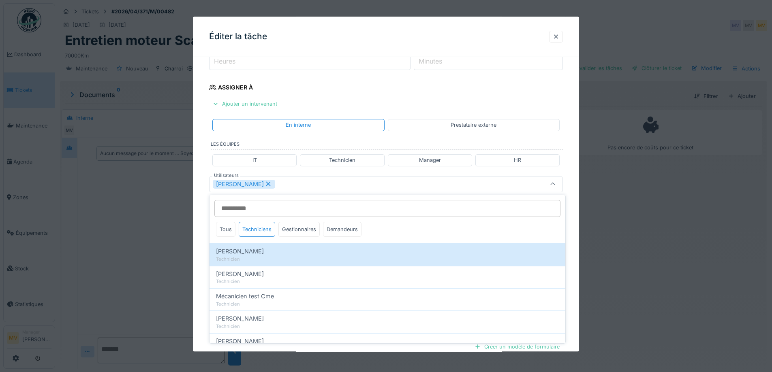
click at [332, 184] on div "[PERSON_NAME]" at bounding box center [365, 184] width 305 height 9
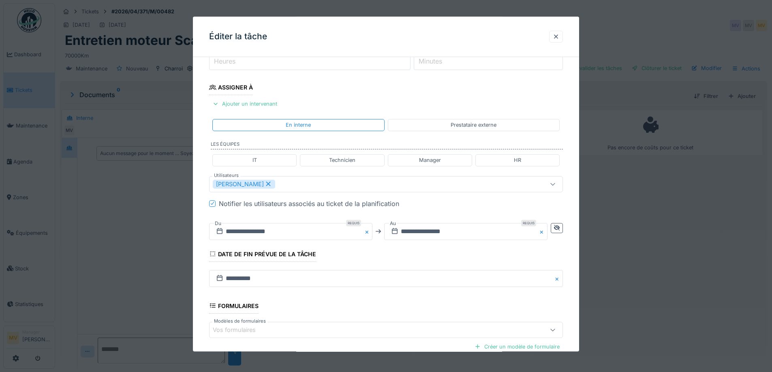
click at [368, 233] on button "Close" at bounding box center [368, 231] width 9 height 17
click at [543, 232] on button "Close" at bounding box center [543, 231] width 9 height 17
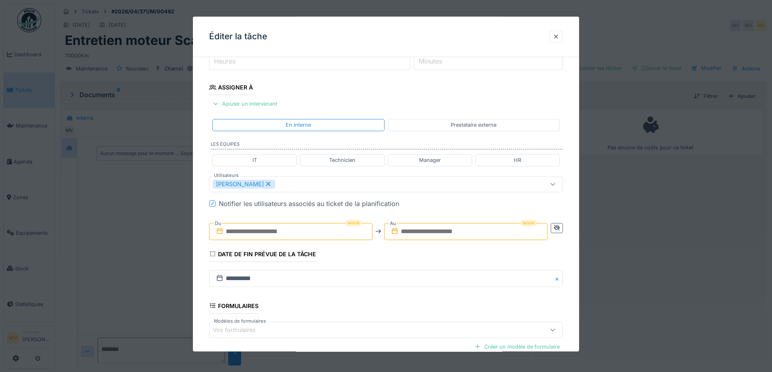
click at [273, 232] on input "text" at bounding box center [290, 231] width 163 height 17
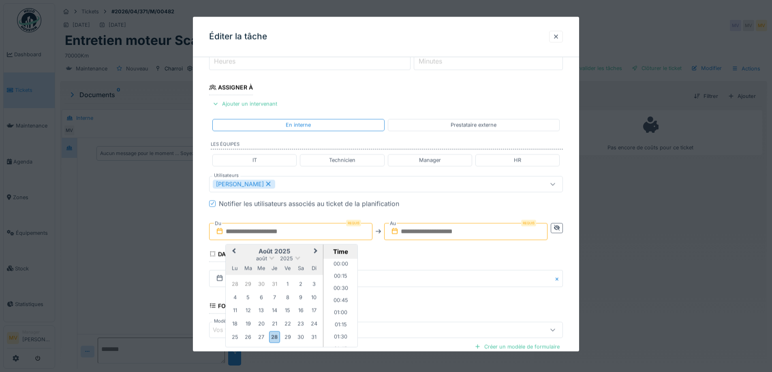
scroll to position [497, 0]
click at [322, 253] on button "Next Month" at bounding box center [316, 252] width 13 height 13
click at [234, 297] on div "8" at bounding box center [234, 297] width 11 height 11
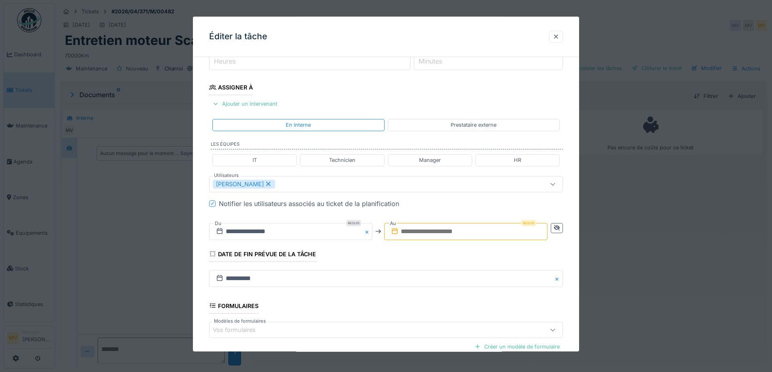
click at [475, 235] on input "text" at bounding box center [465, 231] width 163 height 17
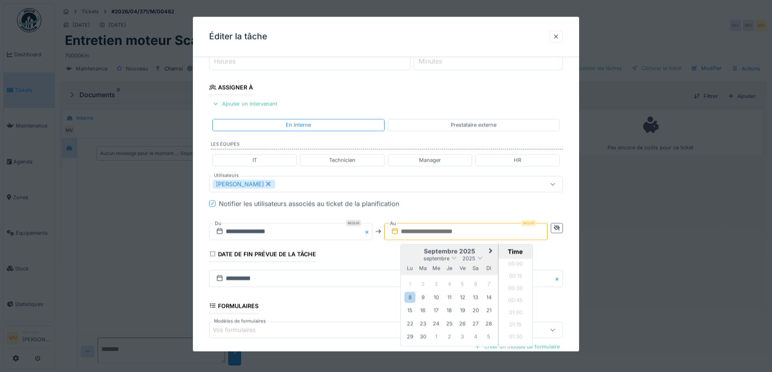
scroll to position [497, 0]
click at [407, 298] on div "8" at bounding box center [409, 297] width 11 height 11
click at [475, 204] on div "Notifier les utilisateurs associés au ticket de la planification" at bounding box center [391, 204] width 344 height 10
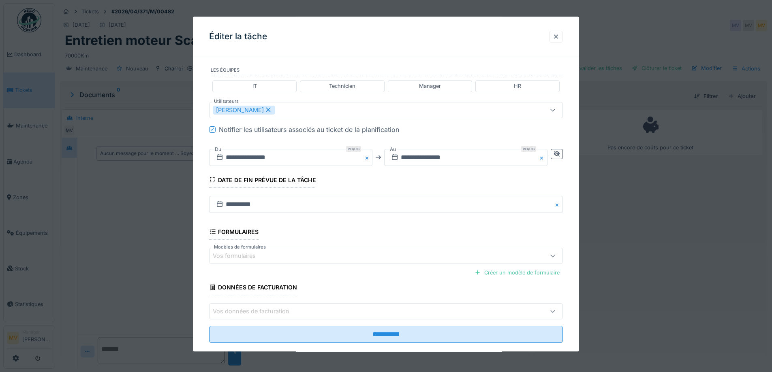
scroll to position [201, 0]
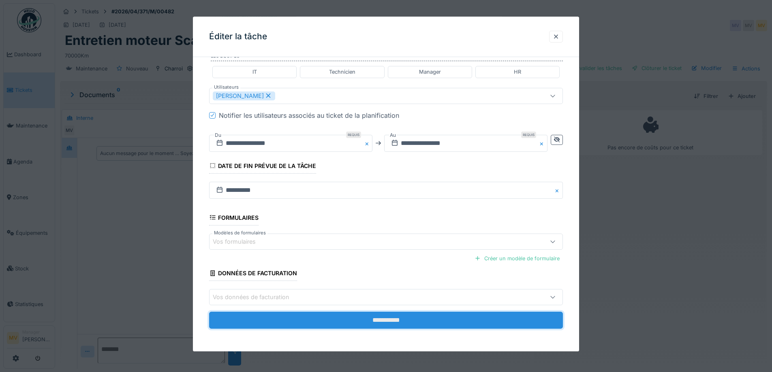
click at [433, 315] on input "**********" at bounding box center [386, 320] width 354 height 17
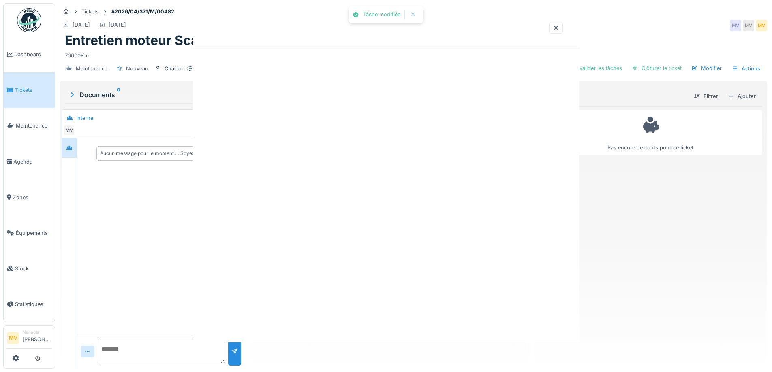
scroll to position [0, 0]
